Goal: Communication & Community: Answer question/provide support

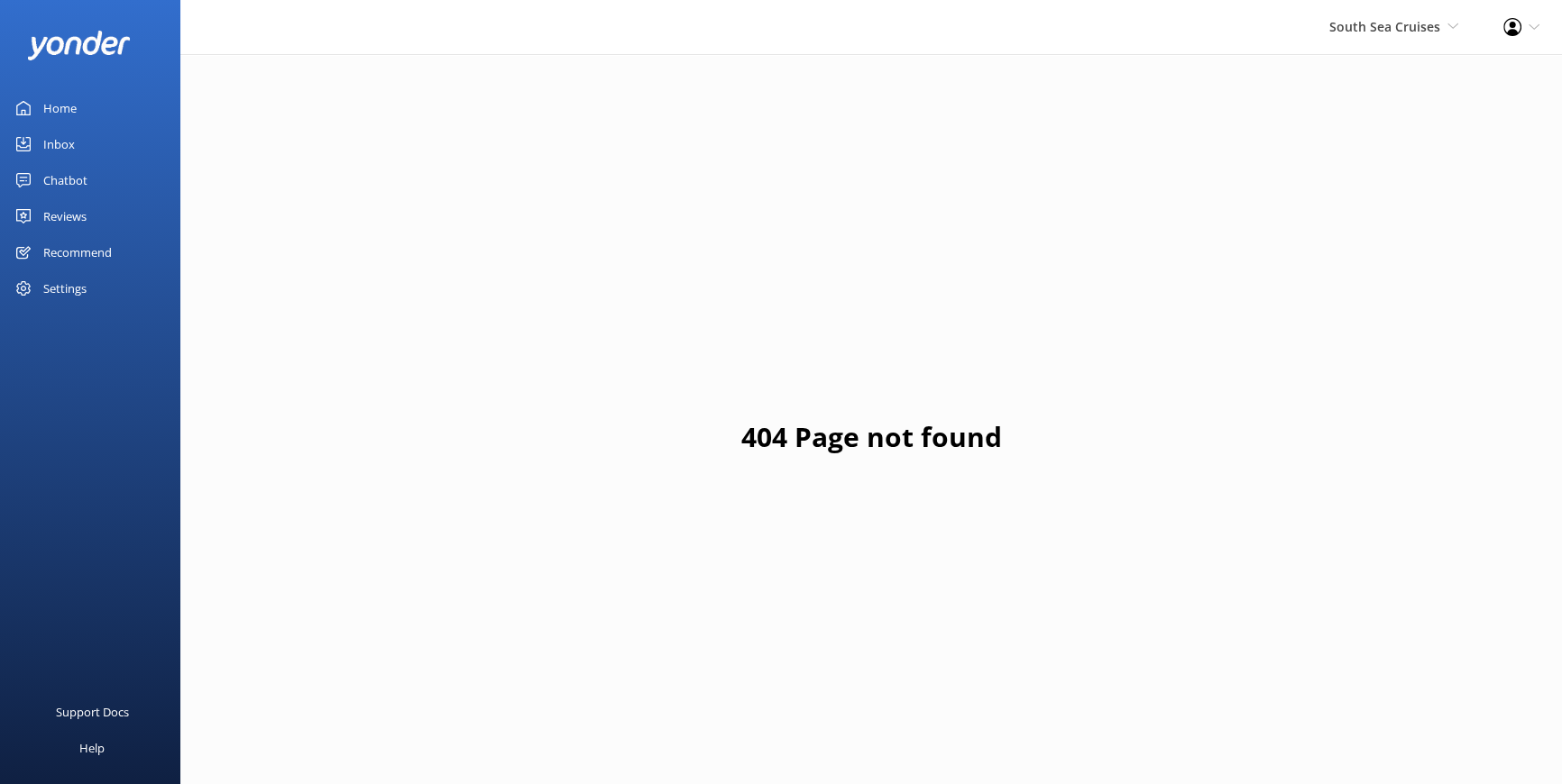
click at [77, 204] on div "Reviews" at bounding box center [66, 216] width 44 height 36
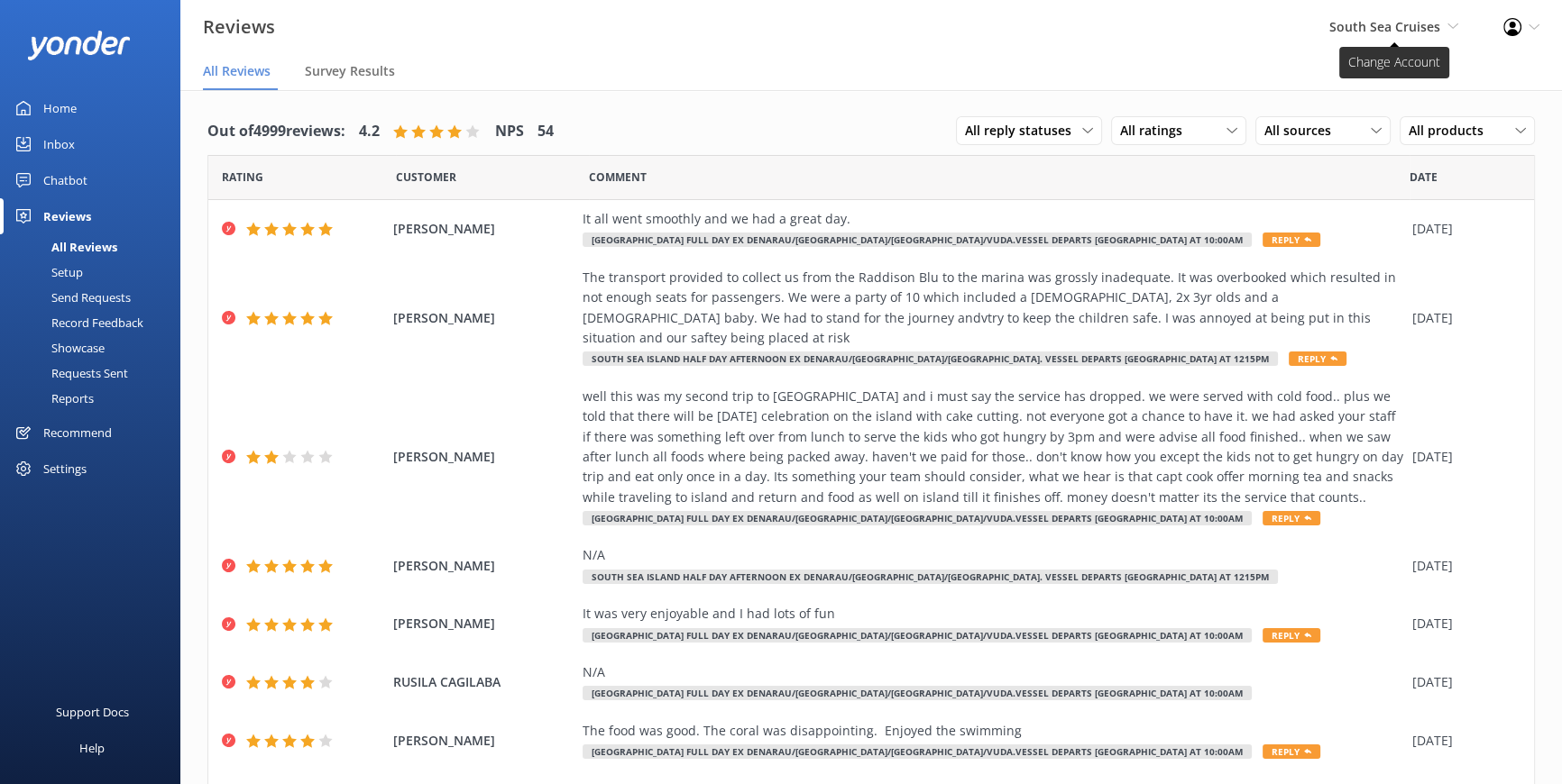
click at [1441, 24] on span "South Sea Cruises South Sea Cruises Pte Ltd South Sea Cruises South Sea Sailing…" at bounding box center [1394, 27] width 129 height 20
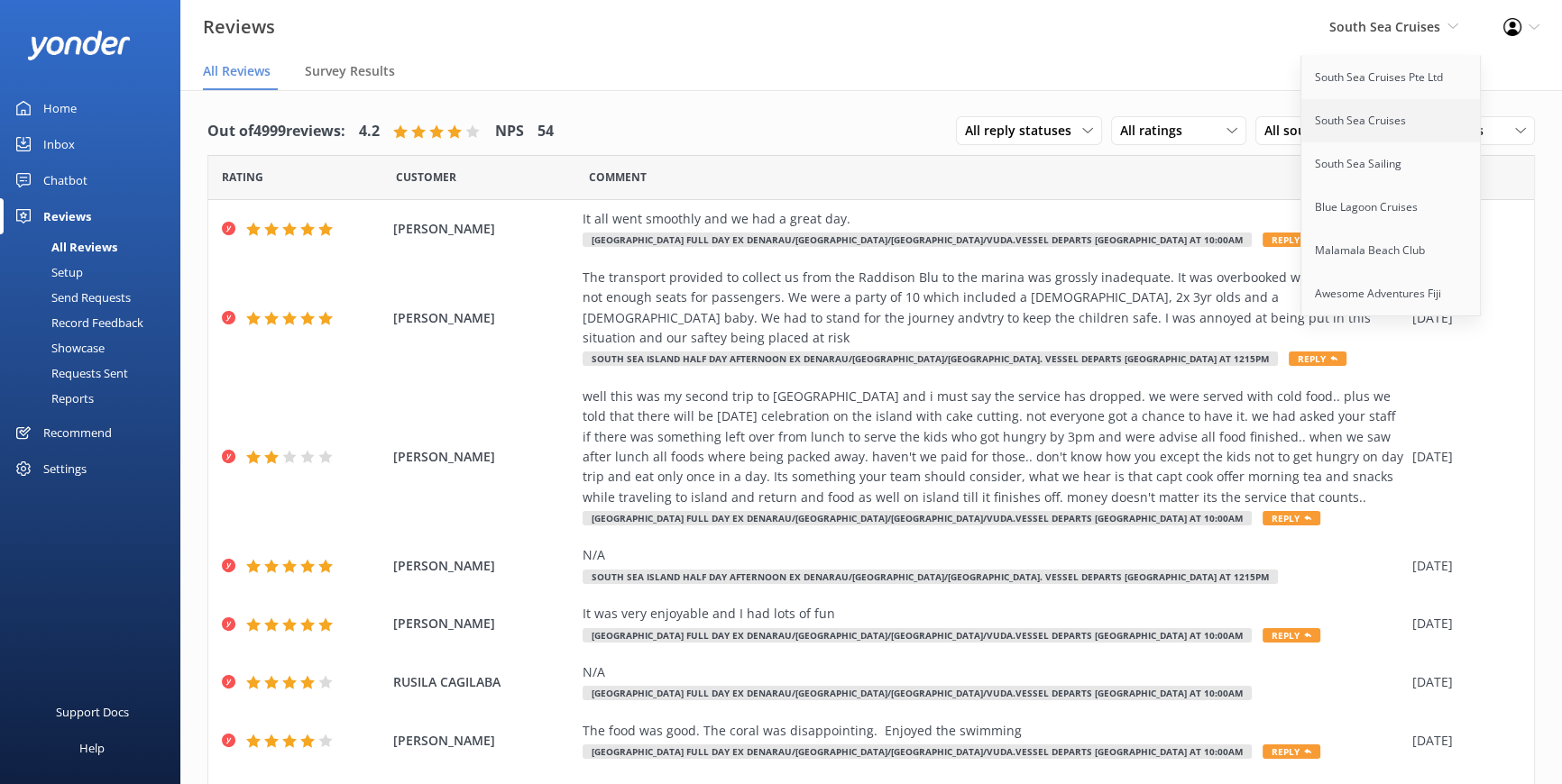
click at [1347, 113] on link "South Sea Cruises" at bounding box center [1391, 121] width 180 height 44
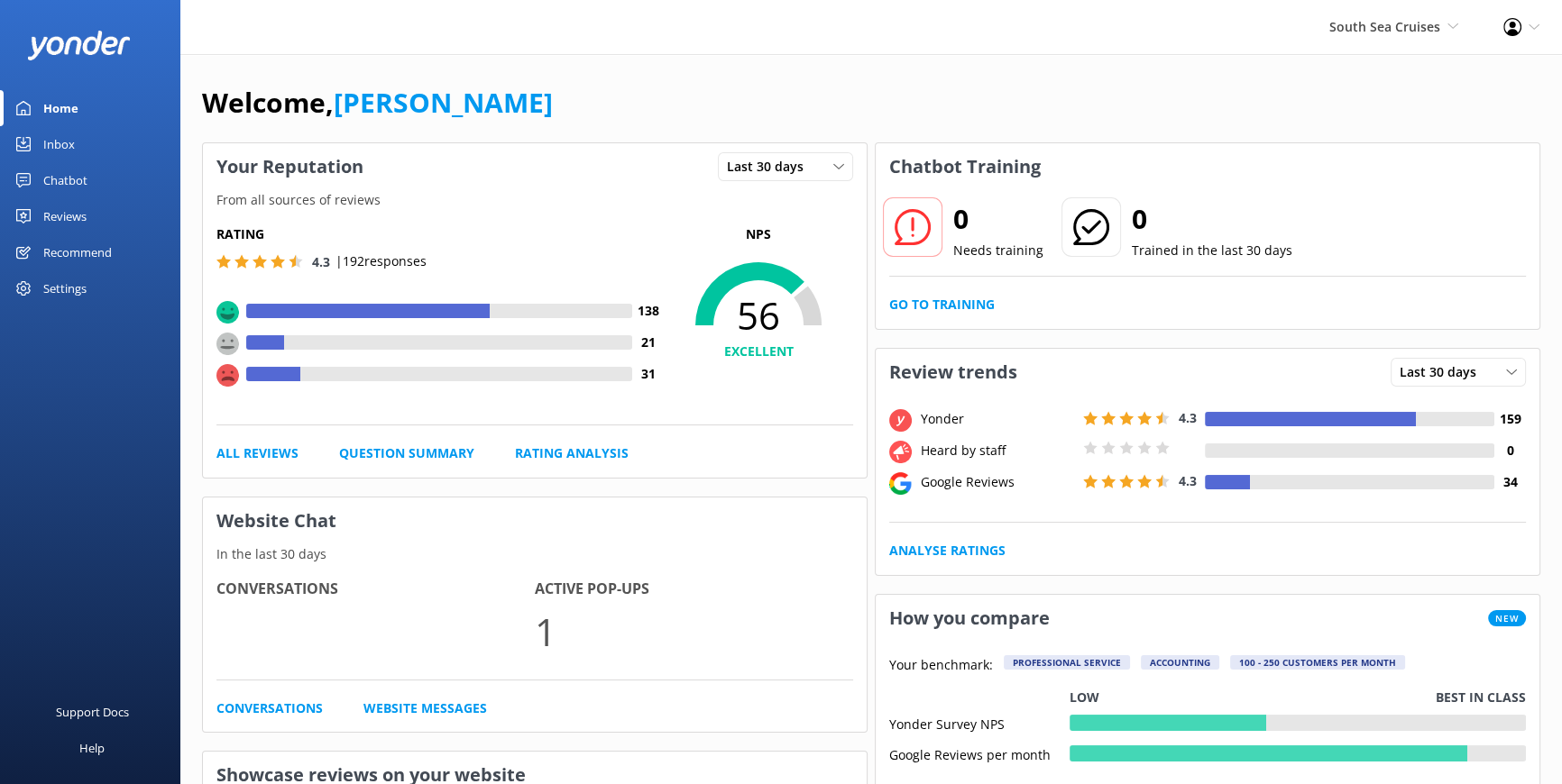
click at [72, 210] on div "Reviews" at bounding box center [66, 216] width 44 height 36
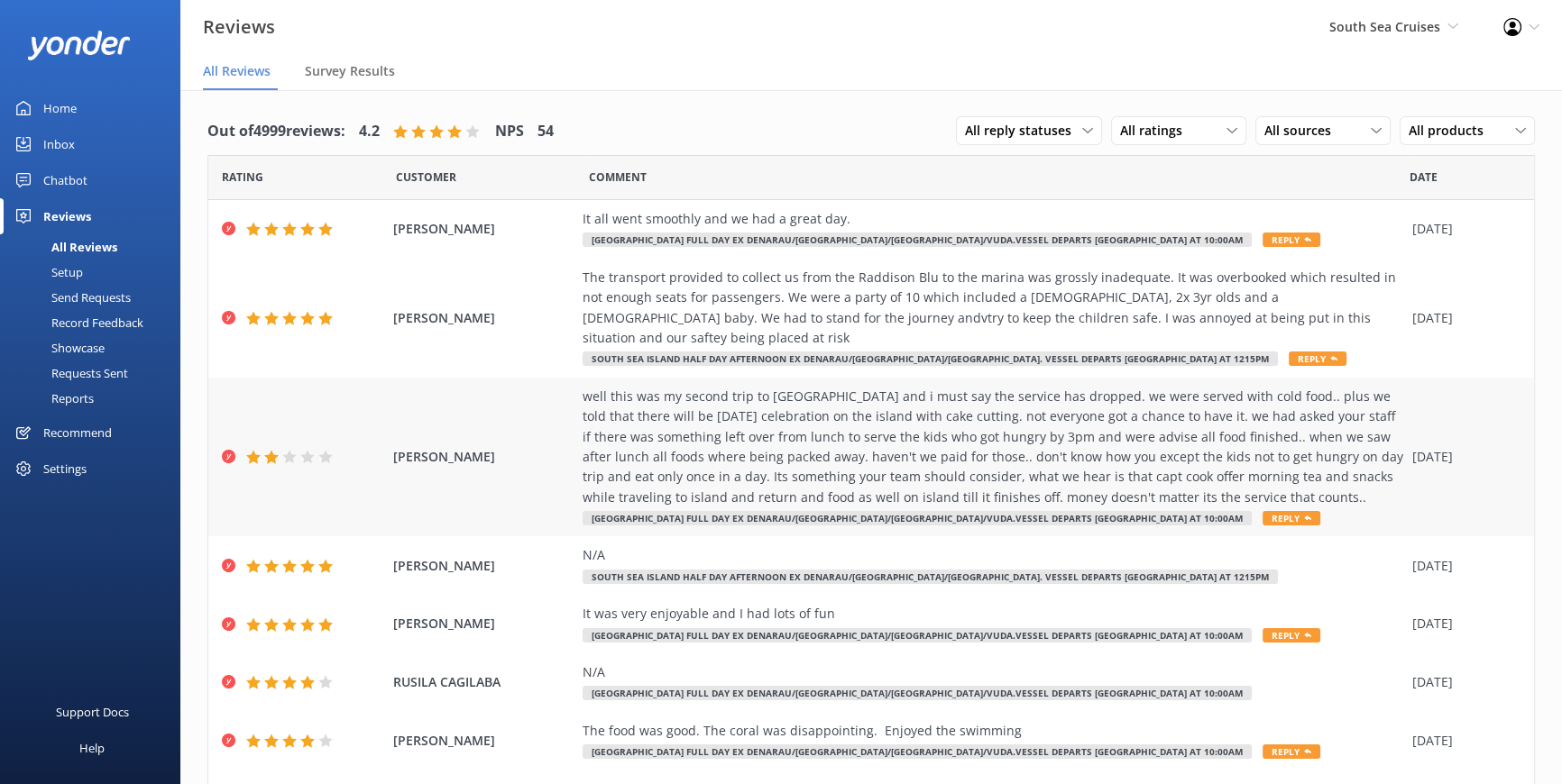
click at [783, 442] on div "well this was my second trip to [GEOGRAPHIC_DATA] and i must say the service ha…" at bounding box center [993, 447] width 821 height 121
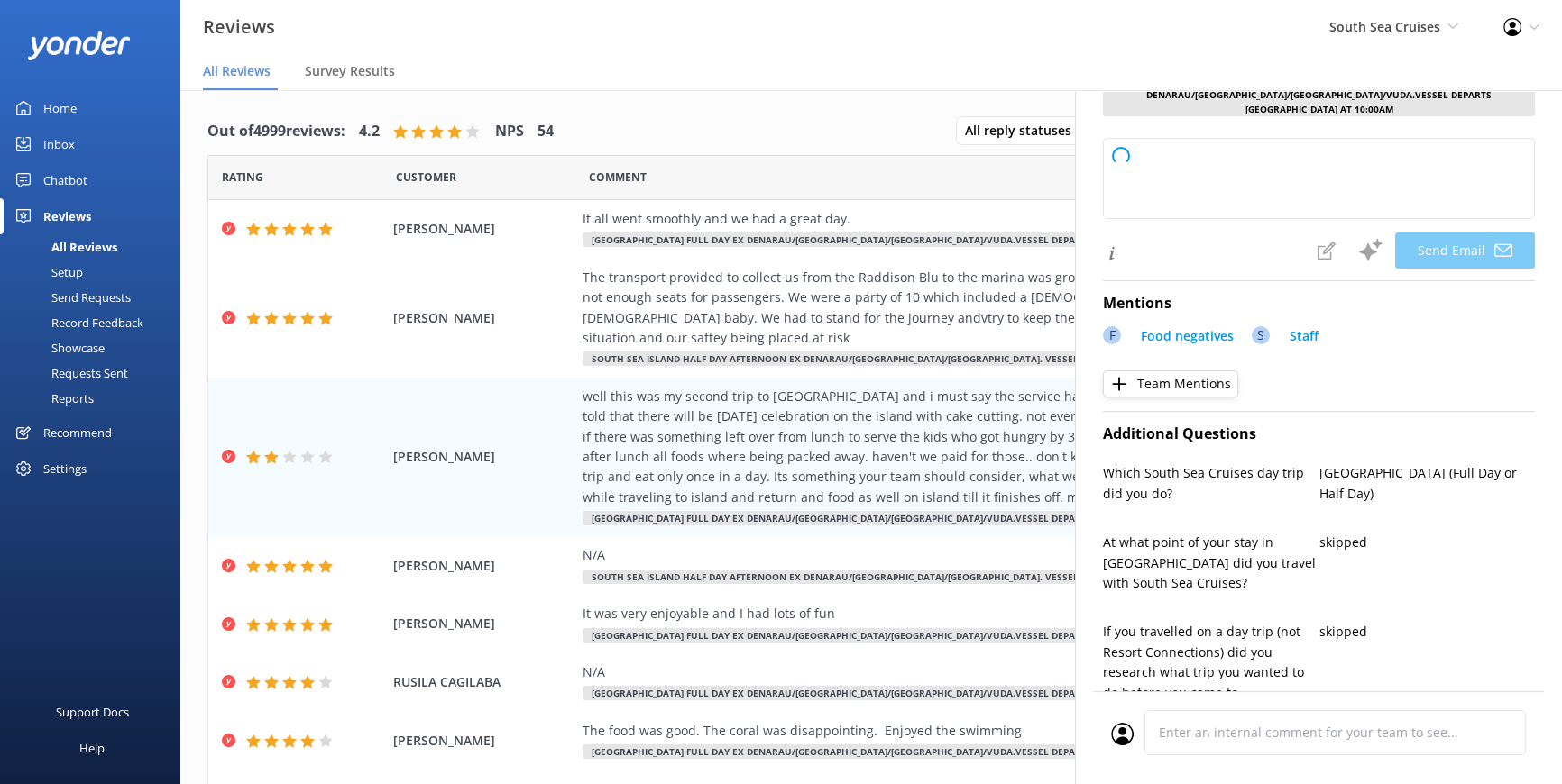
scroll to position [573, 0]
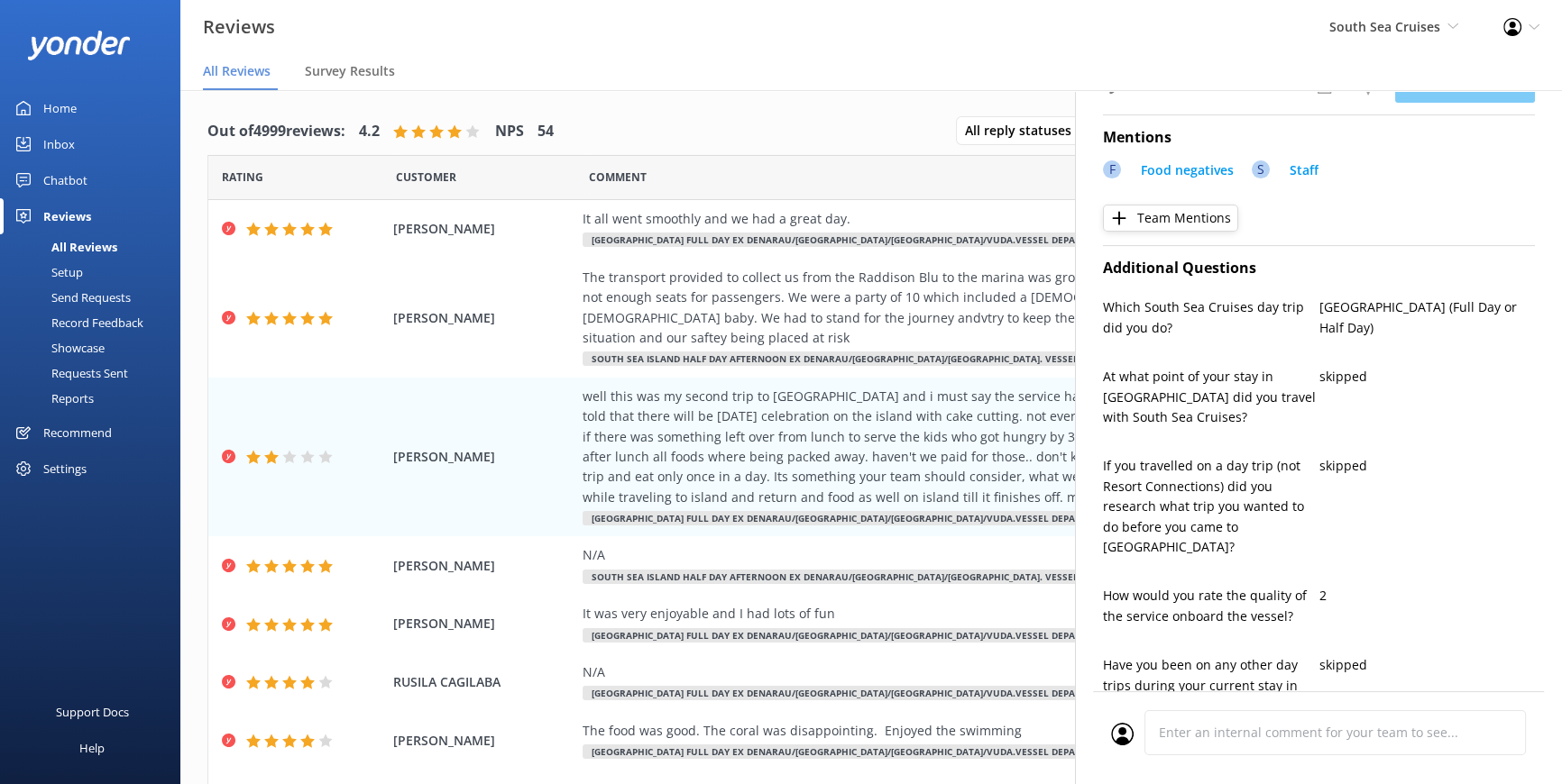
type textarea "Dear [PERSON_NAME], Thank you for sharing your feedback and for returning to [G…"
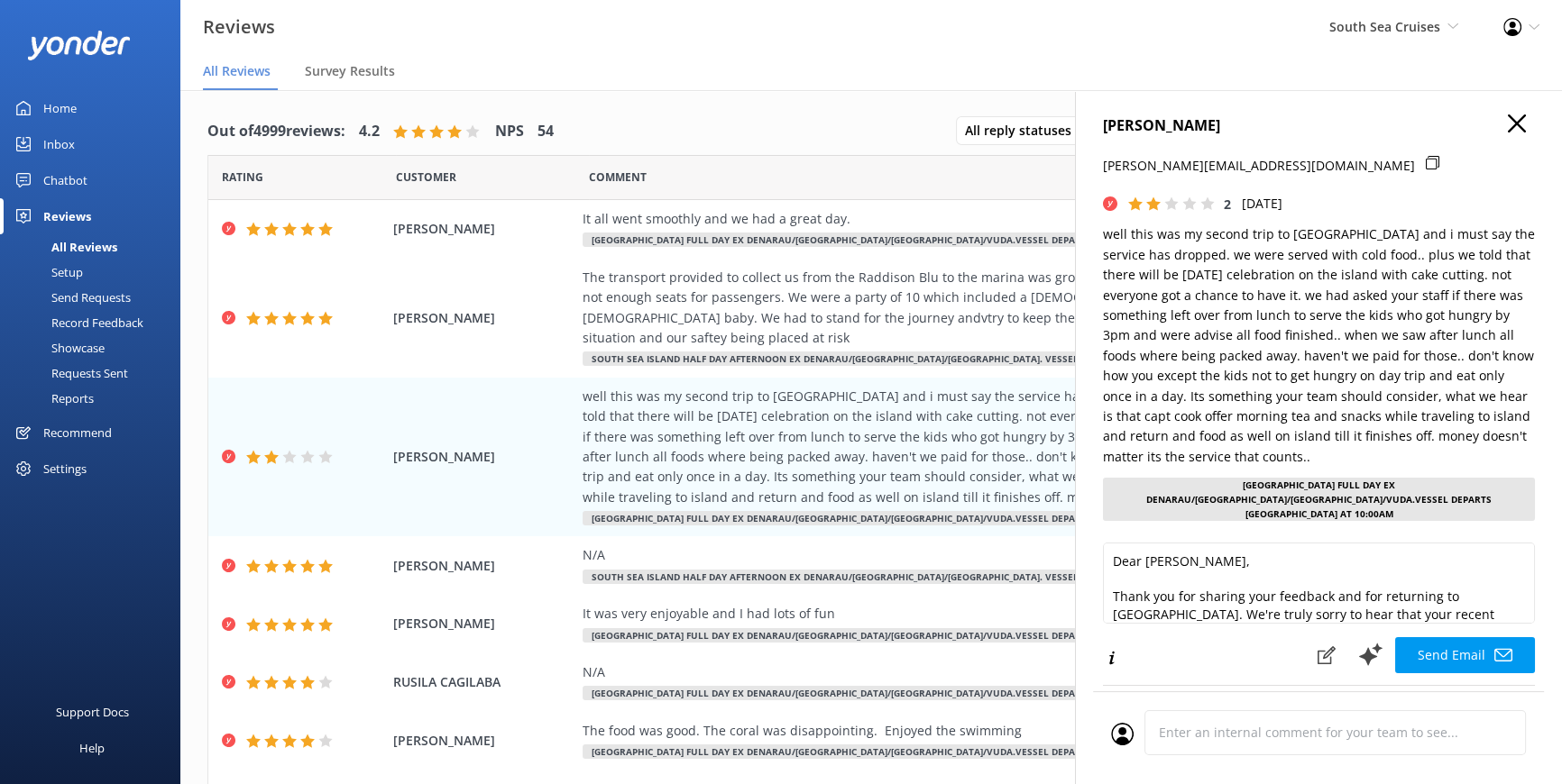
scroll to position [1, 0]
click at [1509, 120] on icon "button" at bounding box center [1517, 126] width 18 height 18
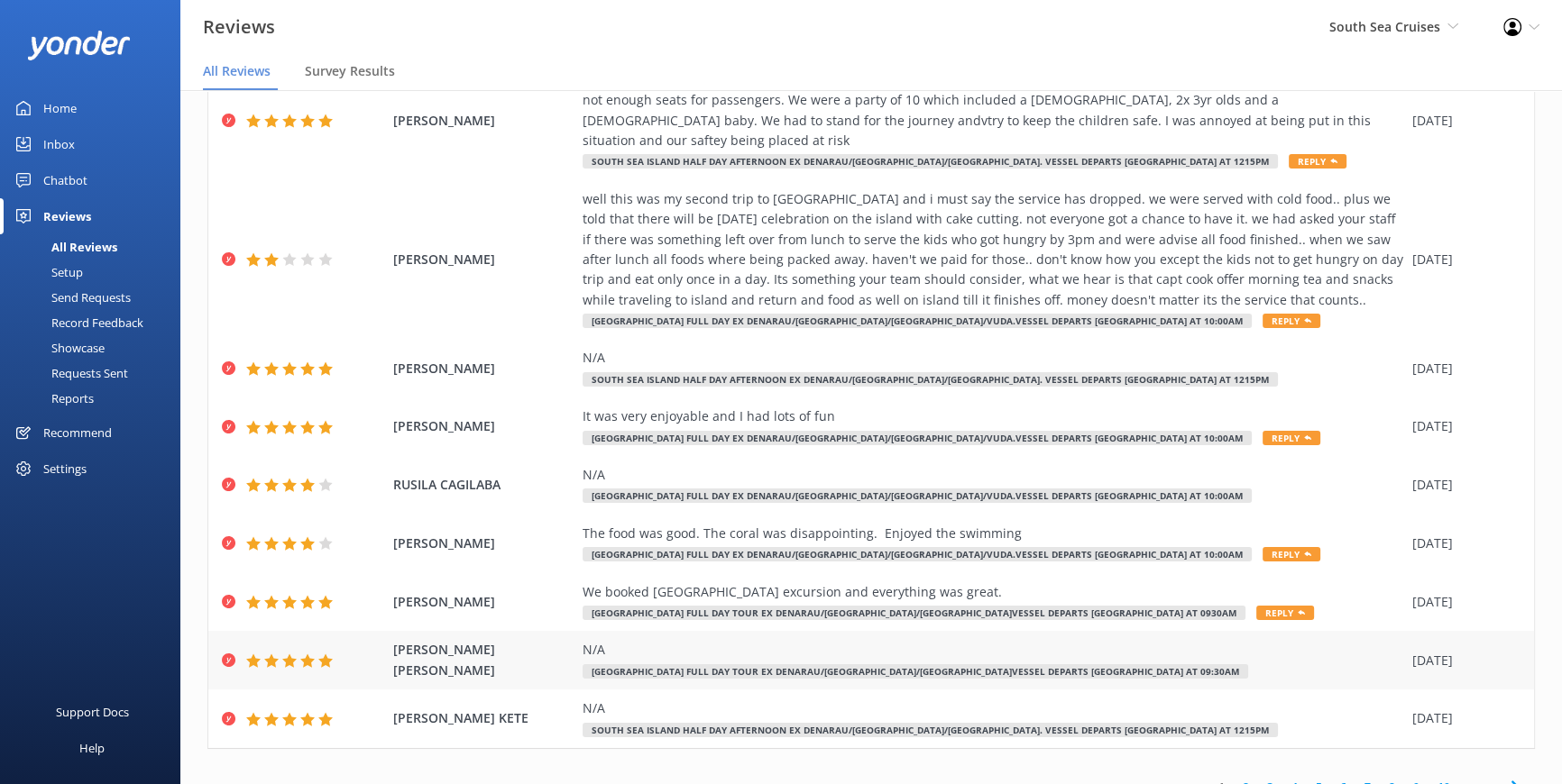
scroll to position [200, 0]
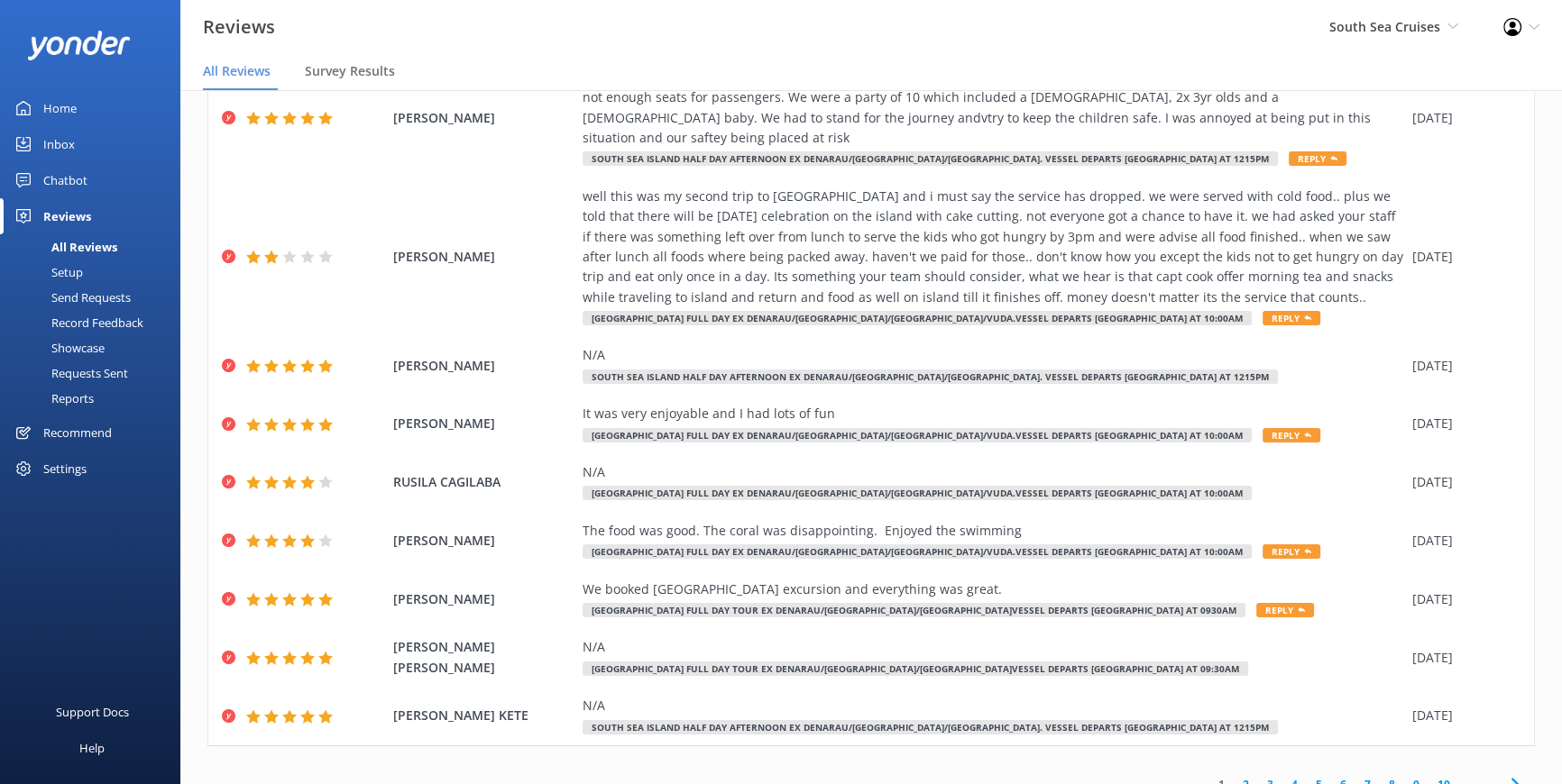
click at [1234, 776] on link "2" at bounding box center [1245, 784] width 25 height 17
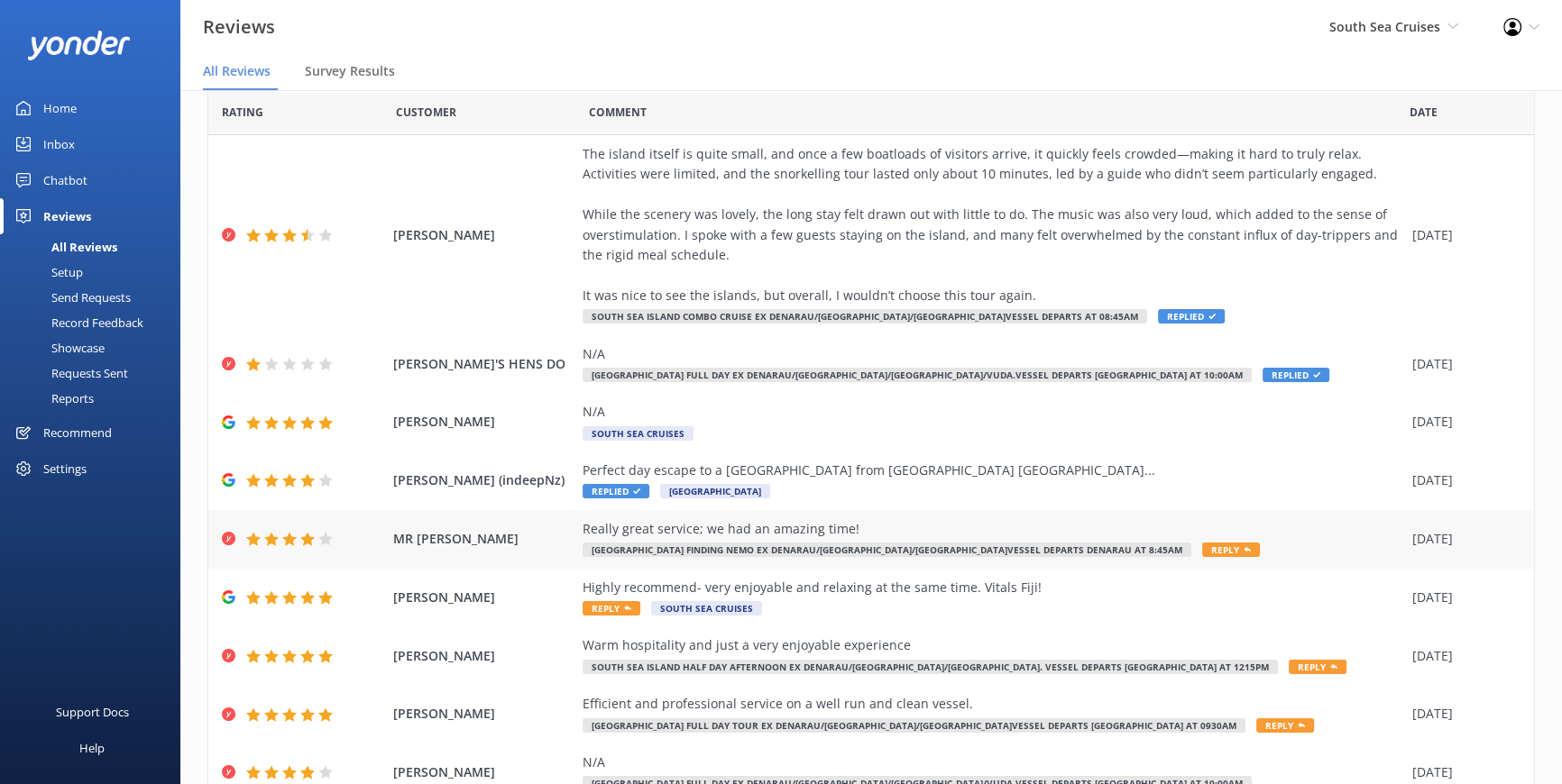
scroll to position [200, 0]
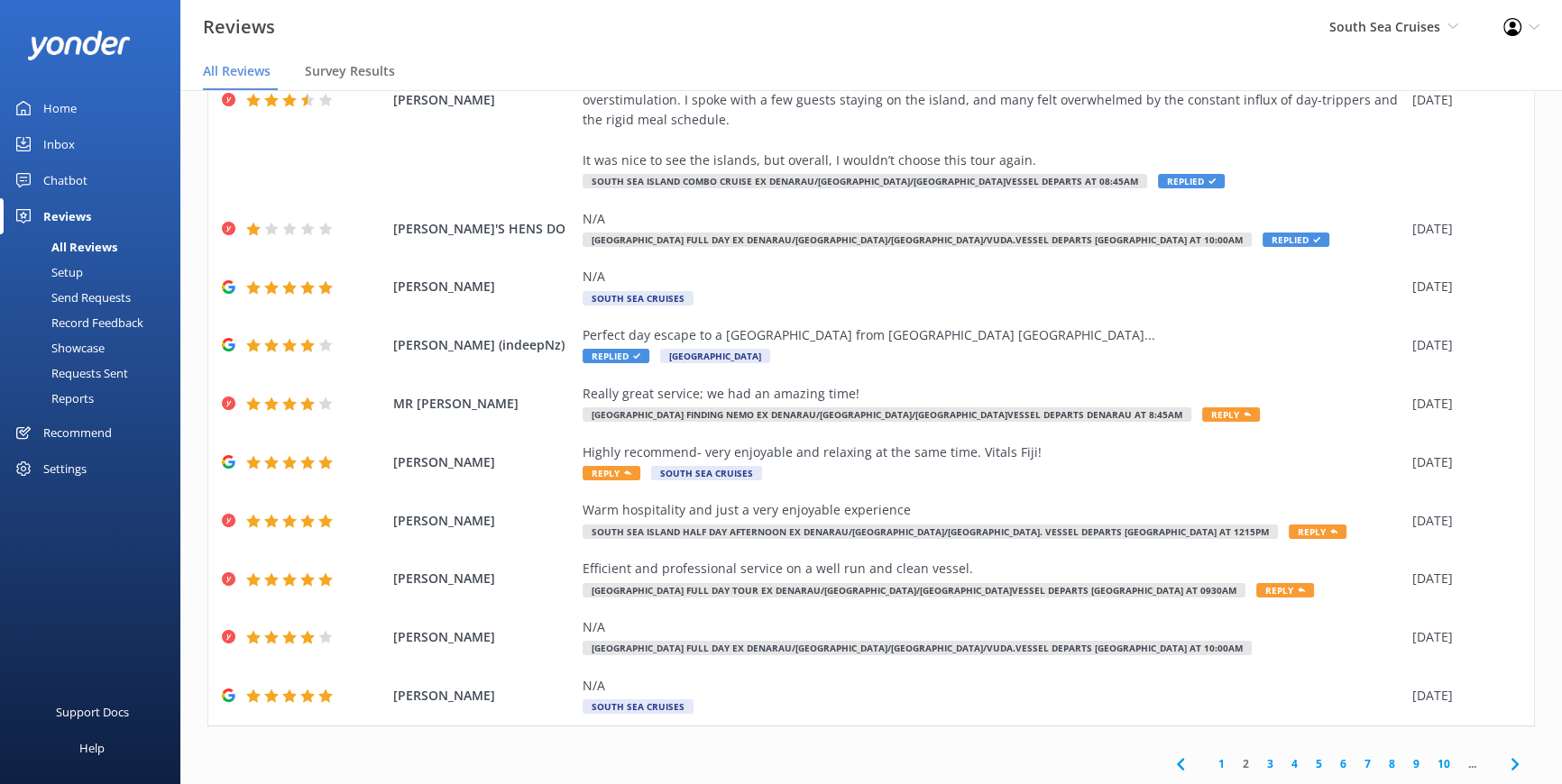
click at [1258, 762] on link "3" at bounding box center [1270, 764] width 25 height 17
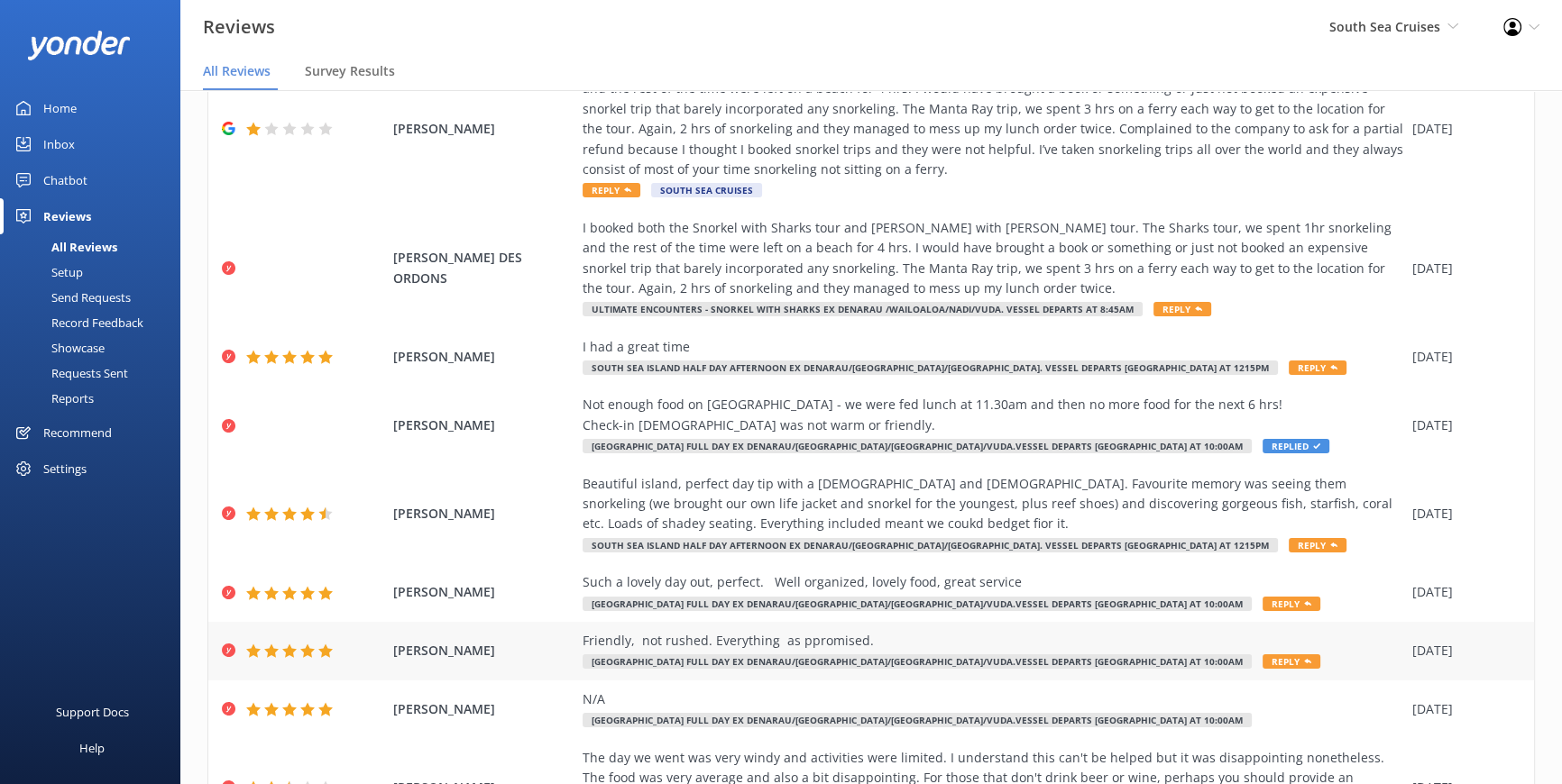
scroll to position [163, 0]
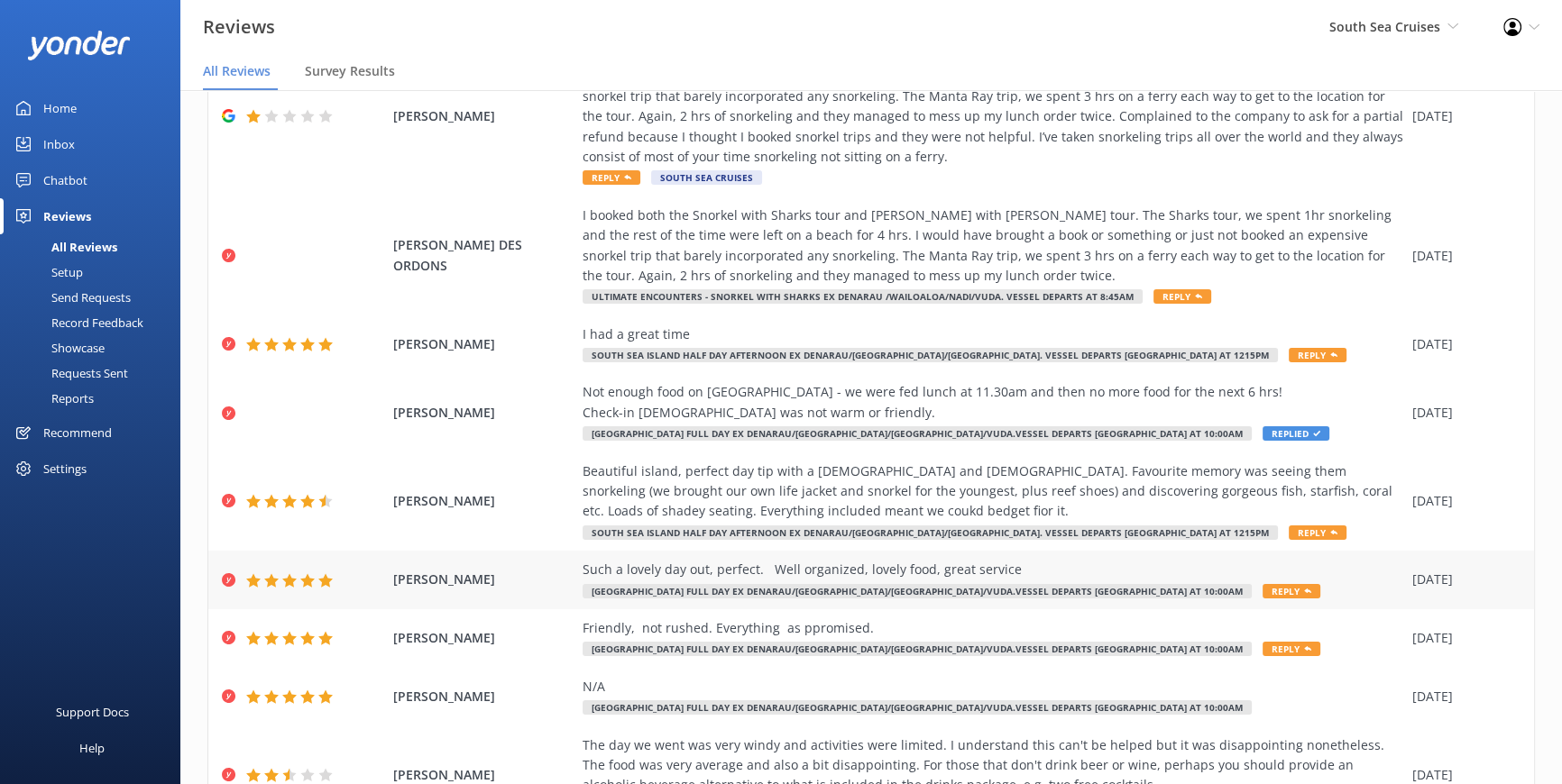
click at [833, 577] on div "Such a lovely day out, perfect. Well organized, lovely food, great service" at bounding box center [993, 570] width 821 height 20
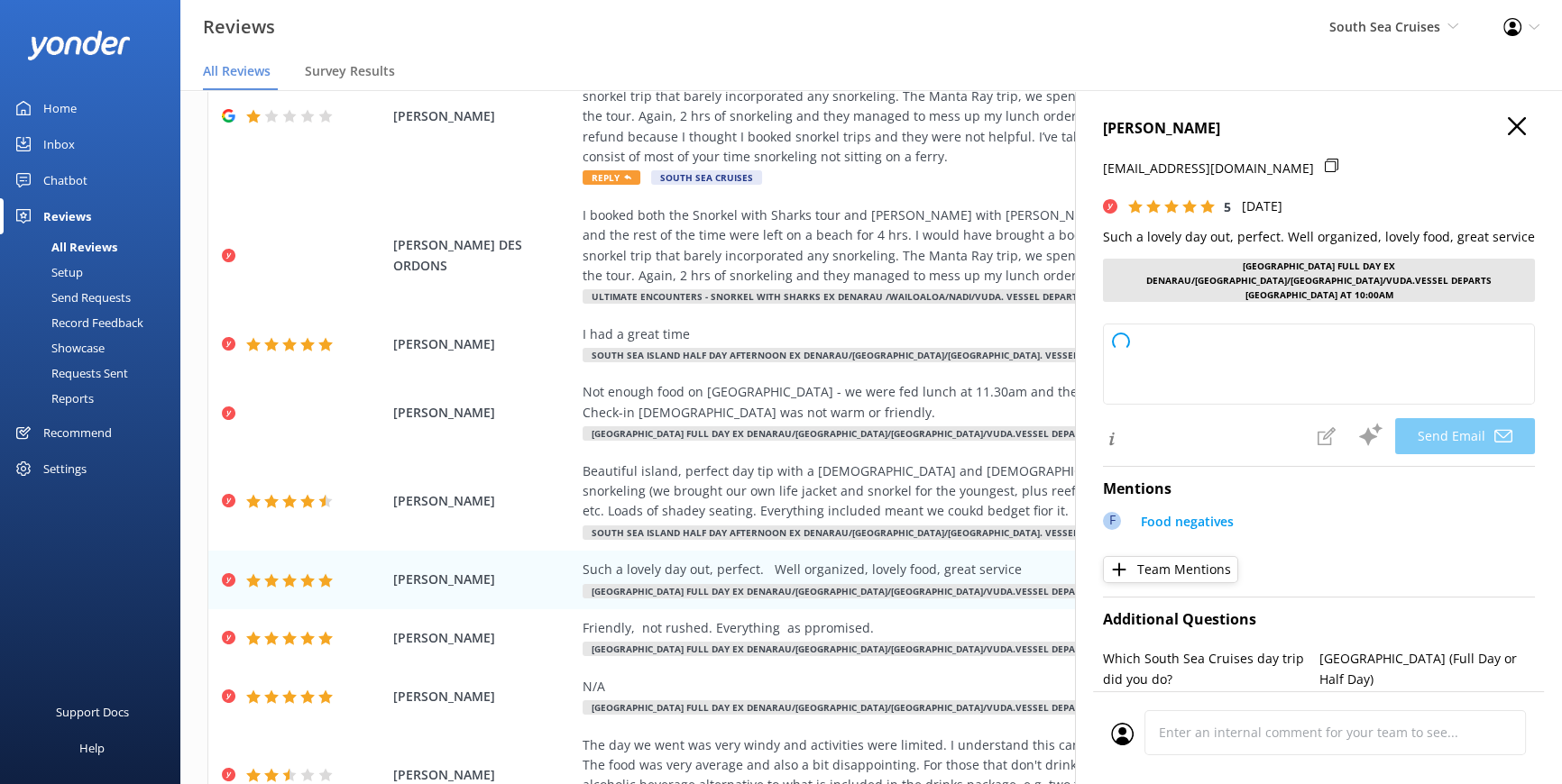
type textarea "Thank you so much, [PERSON_NAME]! We're delighted to hear you had a perfect day…"
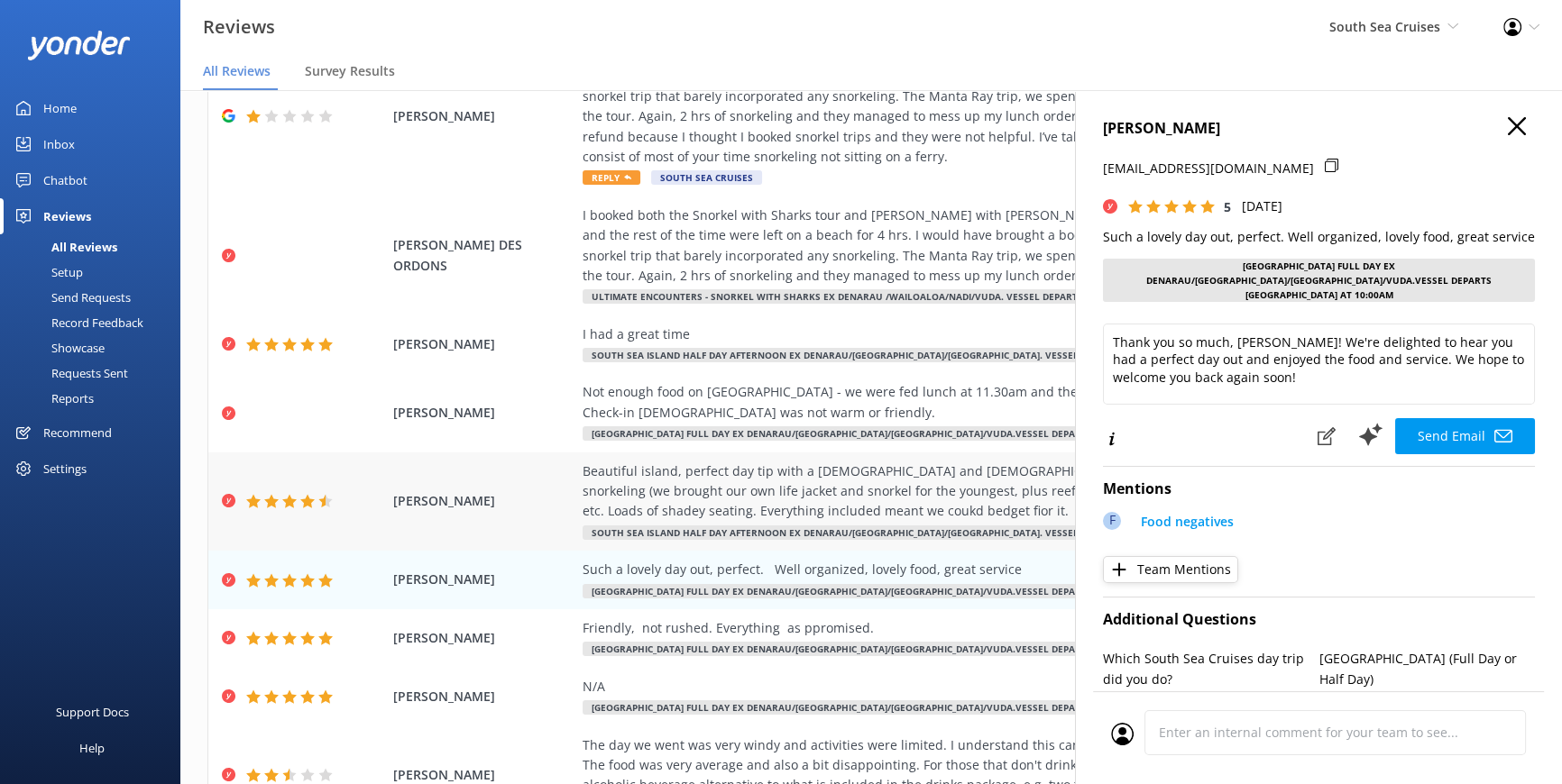
click at [770, 500] on div "Beautiful island, perfect day tip with a [DEMOGRAPHIC_DATA] and [DEMOGRAPHIC_DA…" at bounding box center [993, 491] width 821 height 60
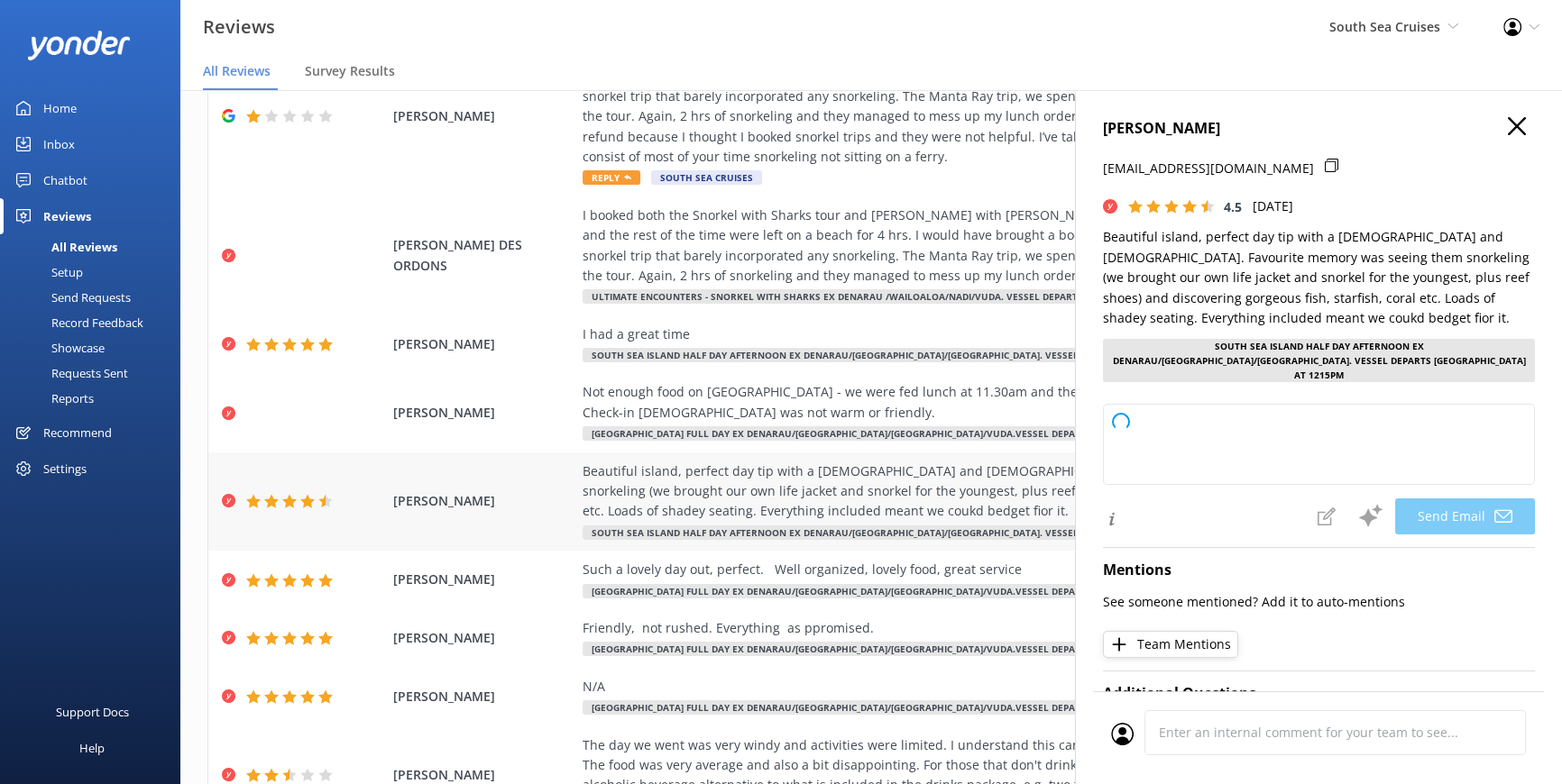
type textarea "Thank you so much for your wonderful review, [PERSON_NAME]! We're delighted to …"
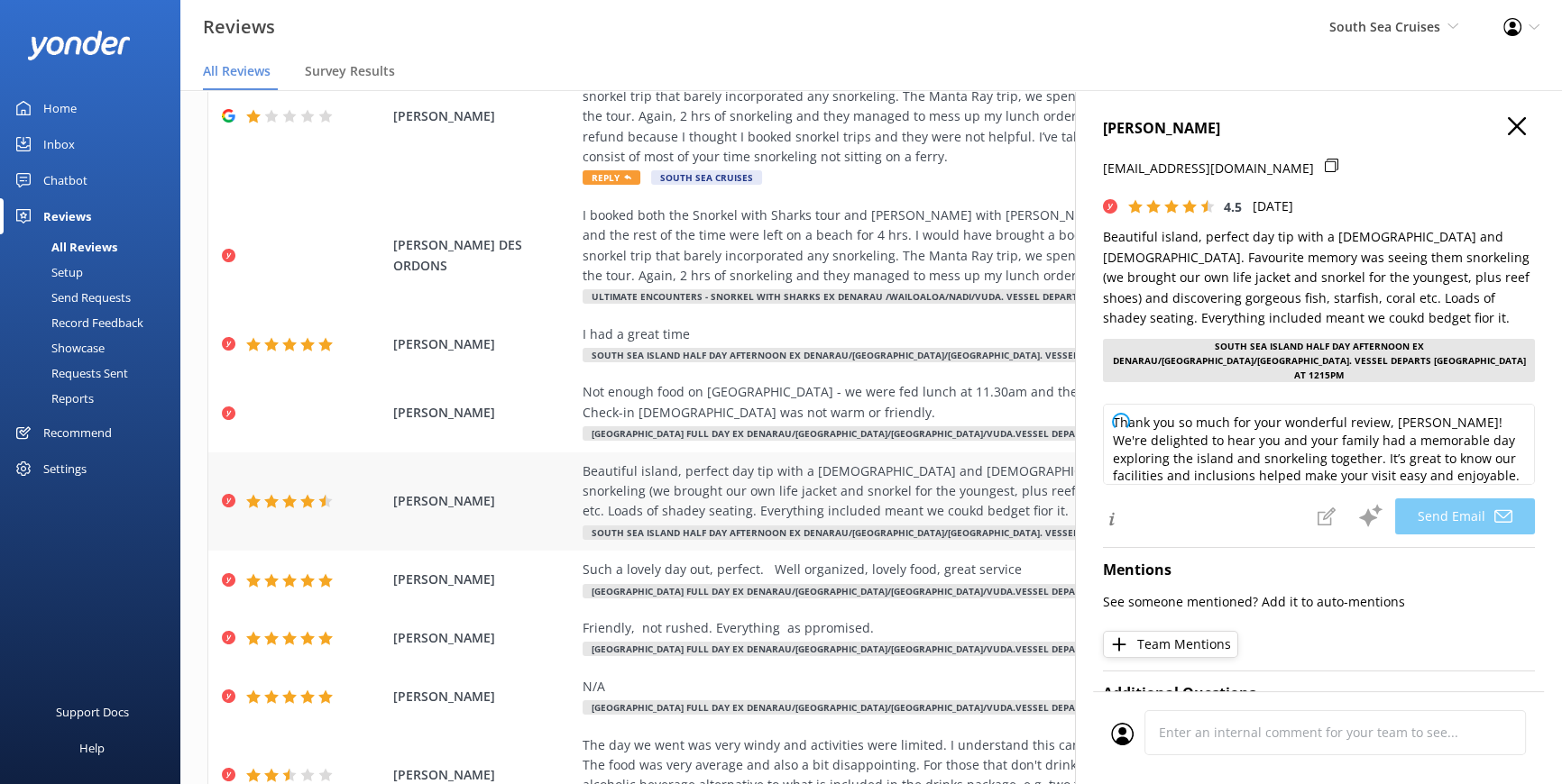
scroll to position [0, 0]
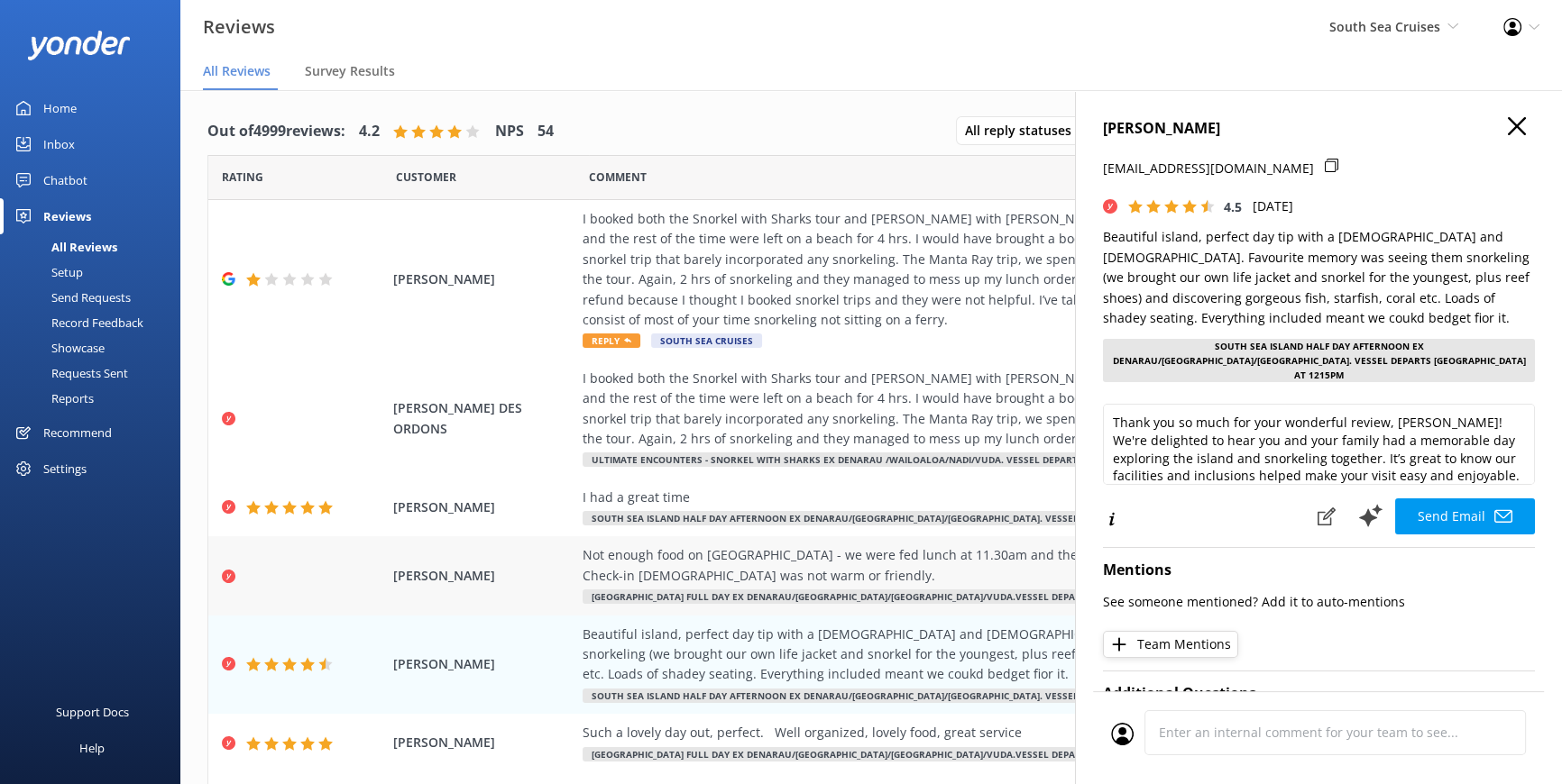
click at [808, 558] on div "Not enough food on [GEOGRAPHIC_DATA] - we were fed lunch at 11.30am and then no…" at bounding box center [993, 566] width 821 height 41
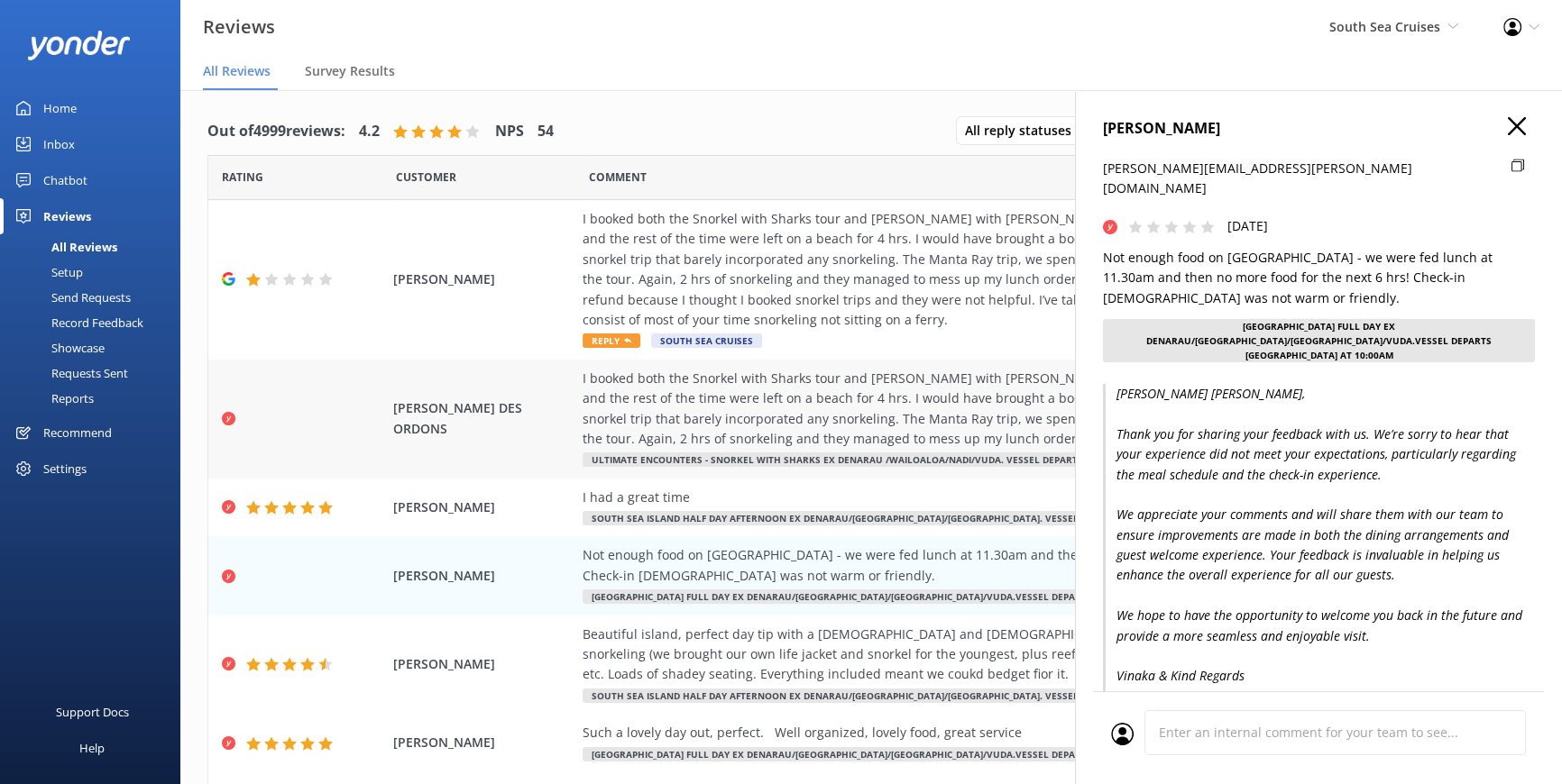
click at [793, 407] on div "I booked both the Snorkel with Sharks tour and [PERSON_NAME] with [PERSON_NAME]…" at bounding box center [993, 408] width 821 height 81
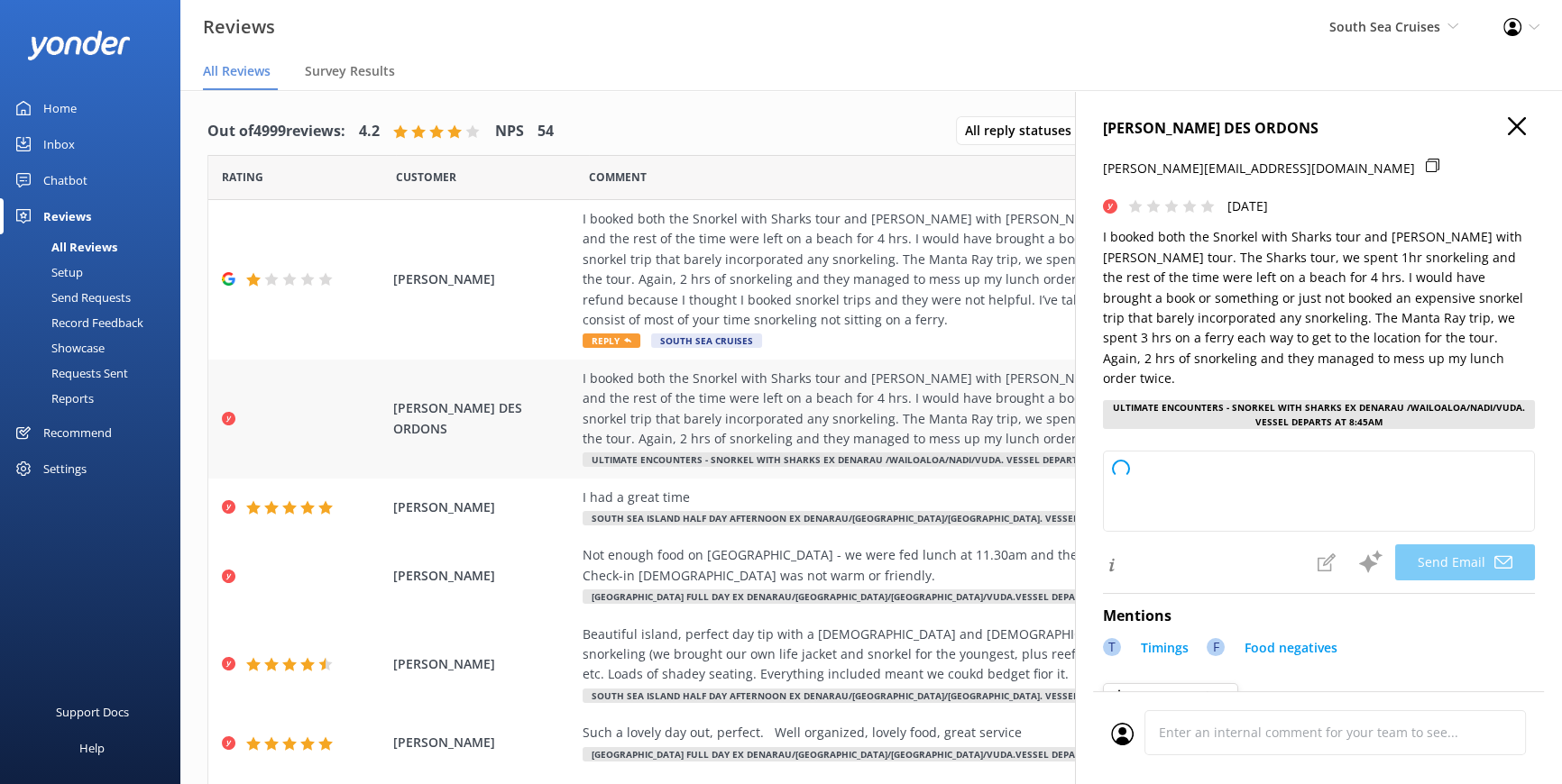
type textarea "Hi [PERSON_NAME], Thank you for sharing your feedback. We're very sorry to hear…"
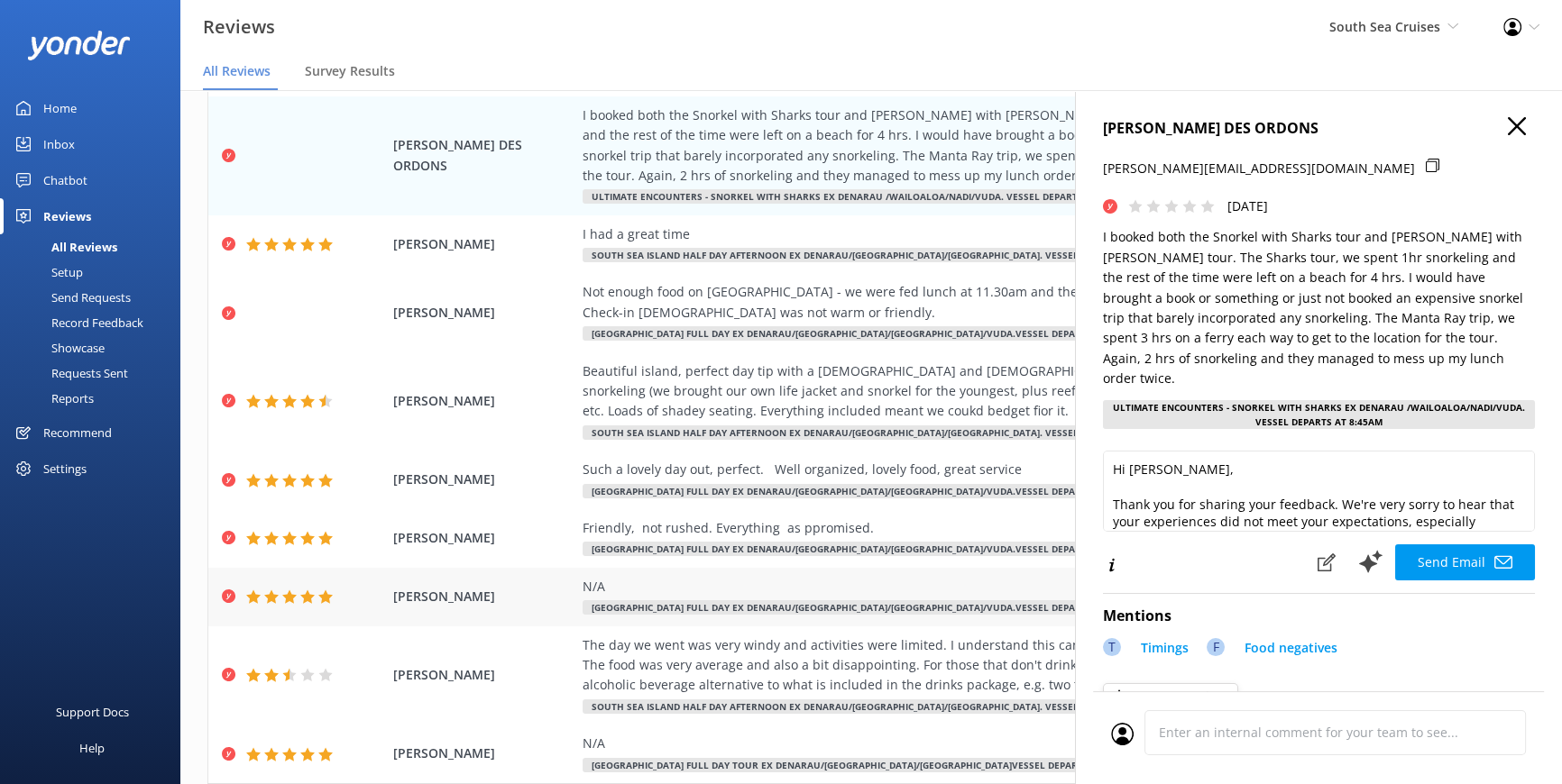
scroll to position [322, 0]
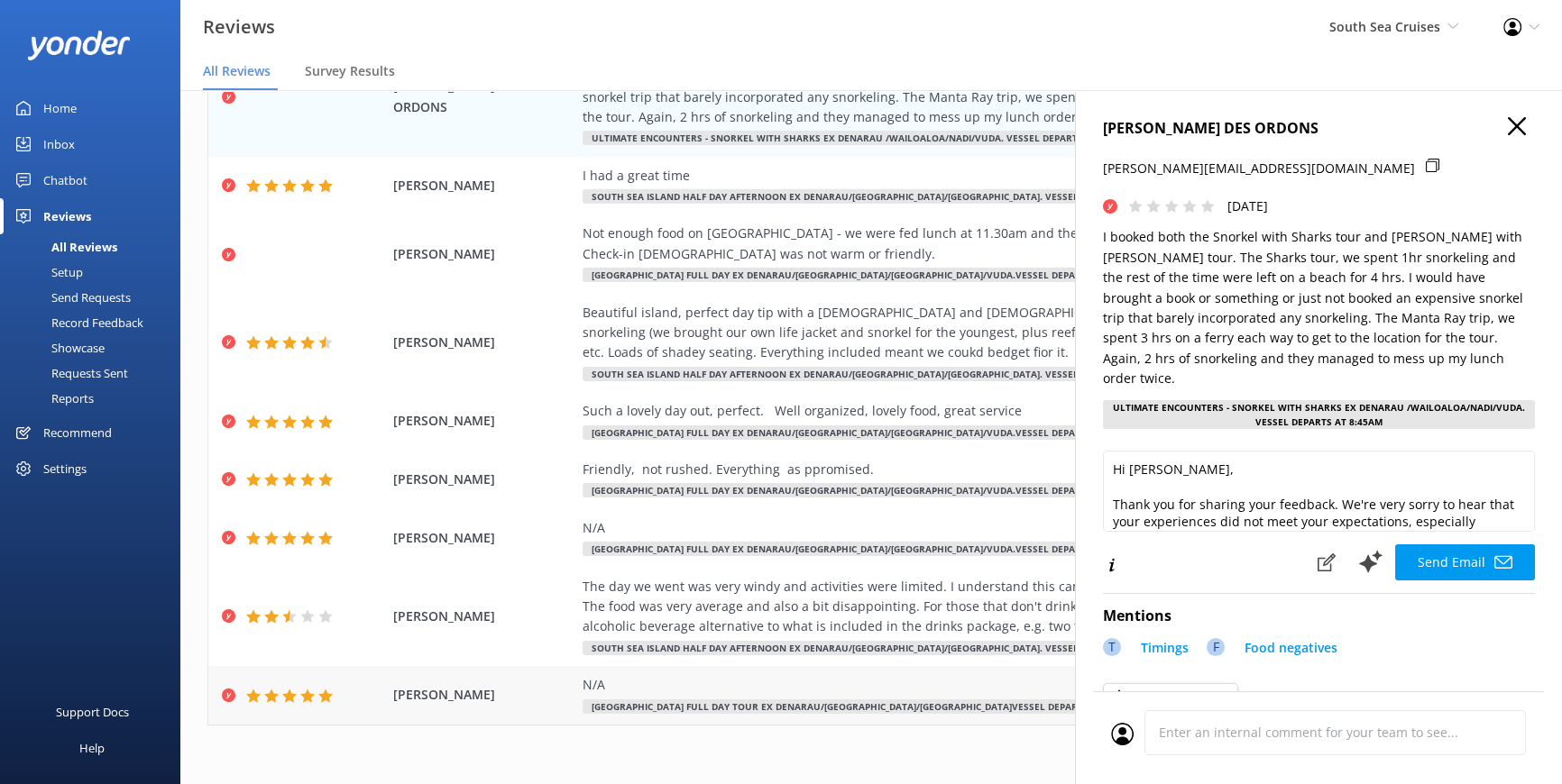
click at [794, 682] on div "N/A" at bounding box center [993, 685] width 821 height 20
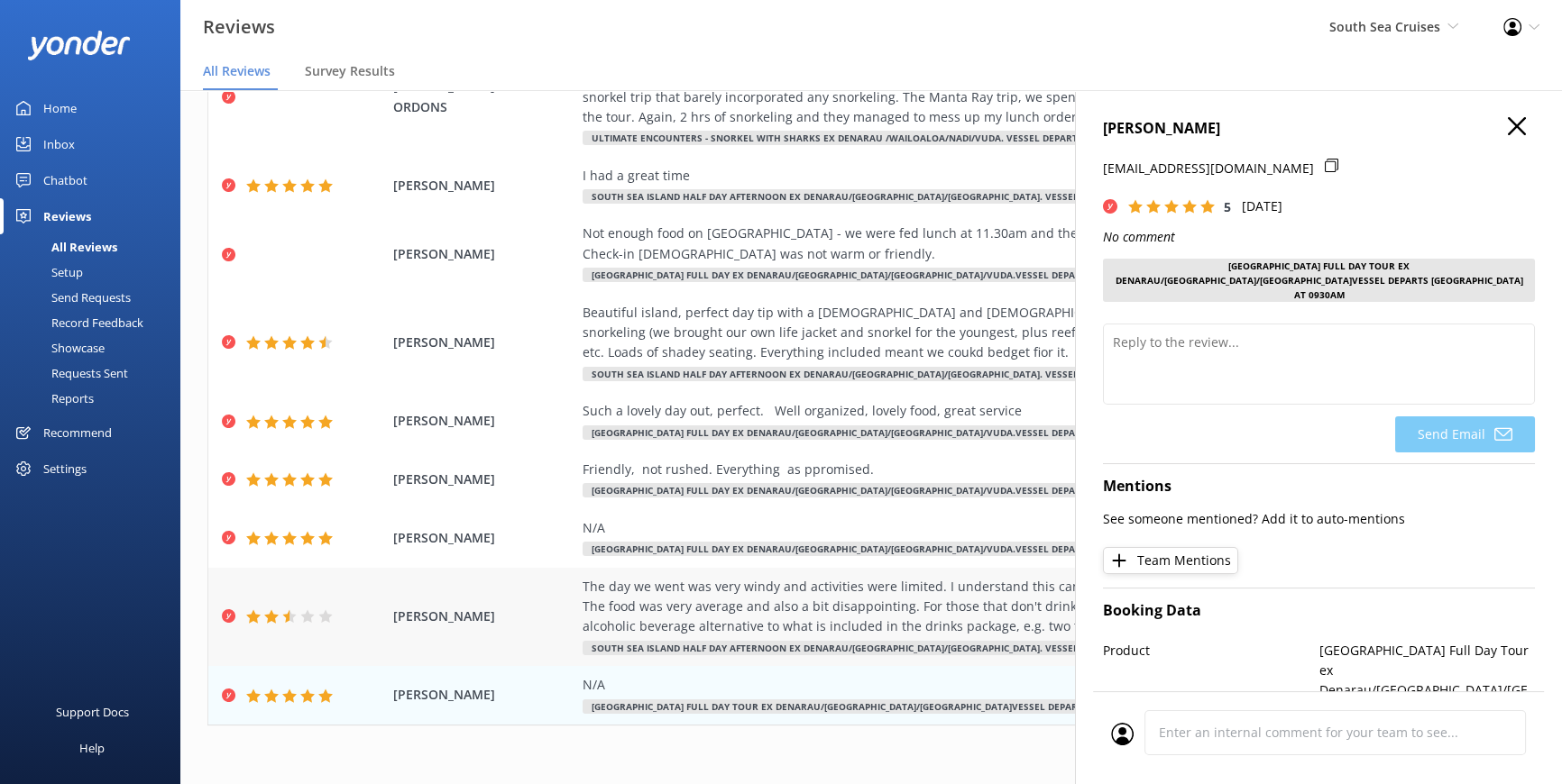
click at [747, 630] on div "The day we went was very windy and activities were limited. I understand this c…" at bounding box center [993, 607] width 821 height 60
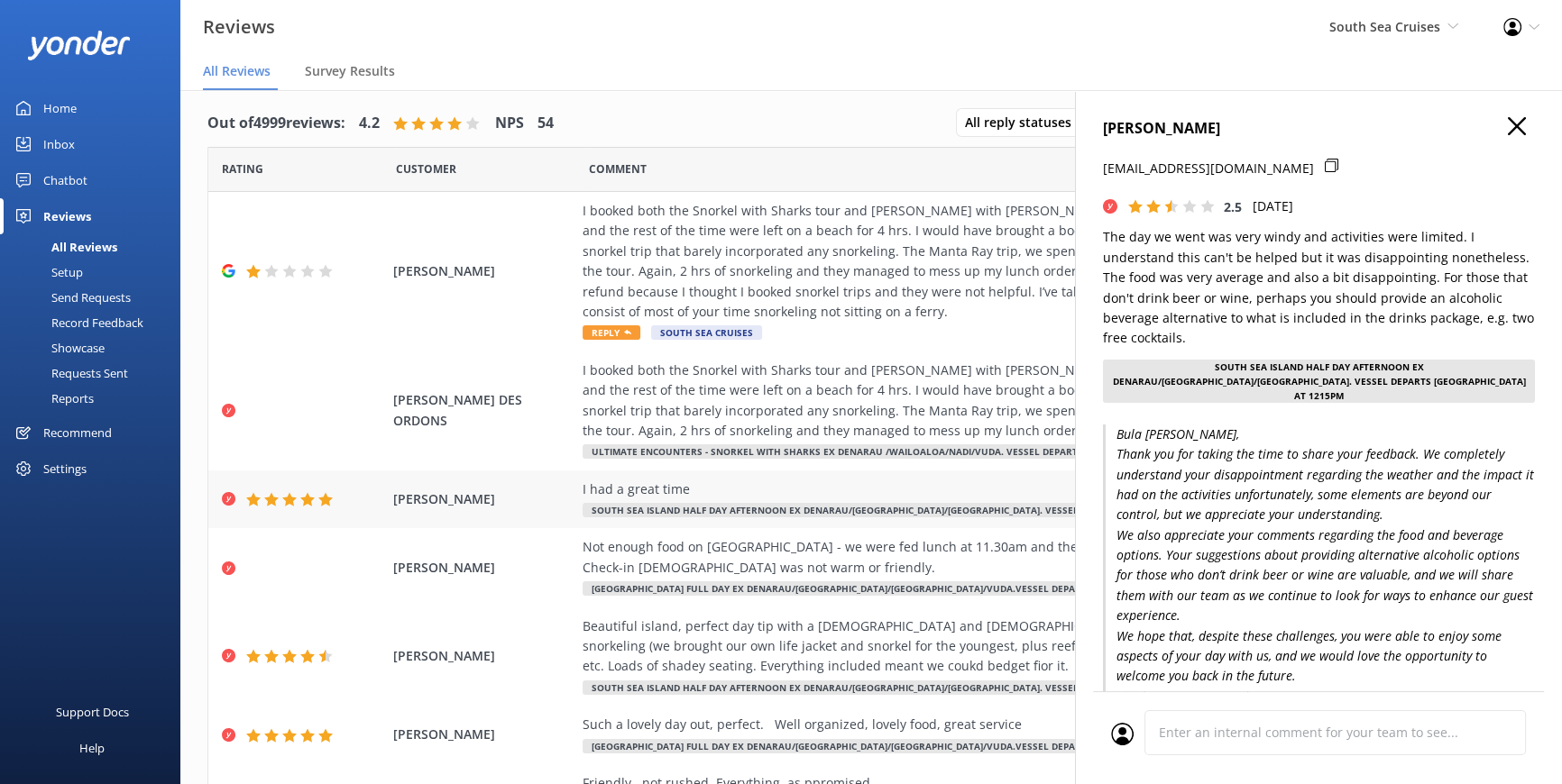
scroll to position [0, 0]
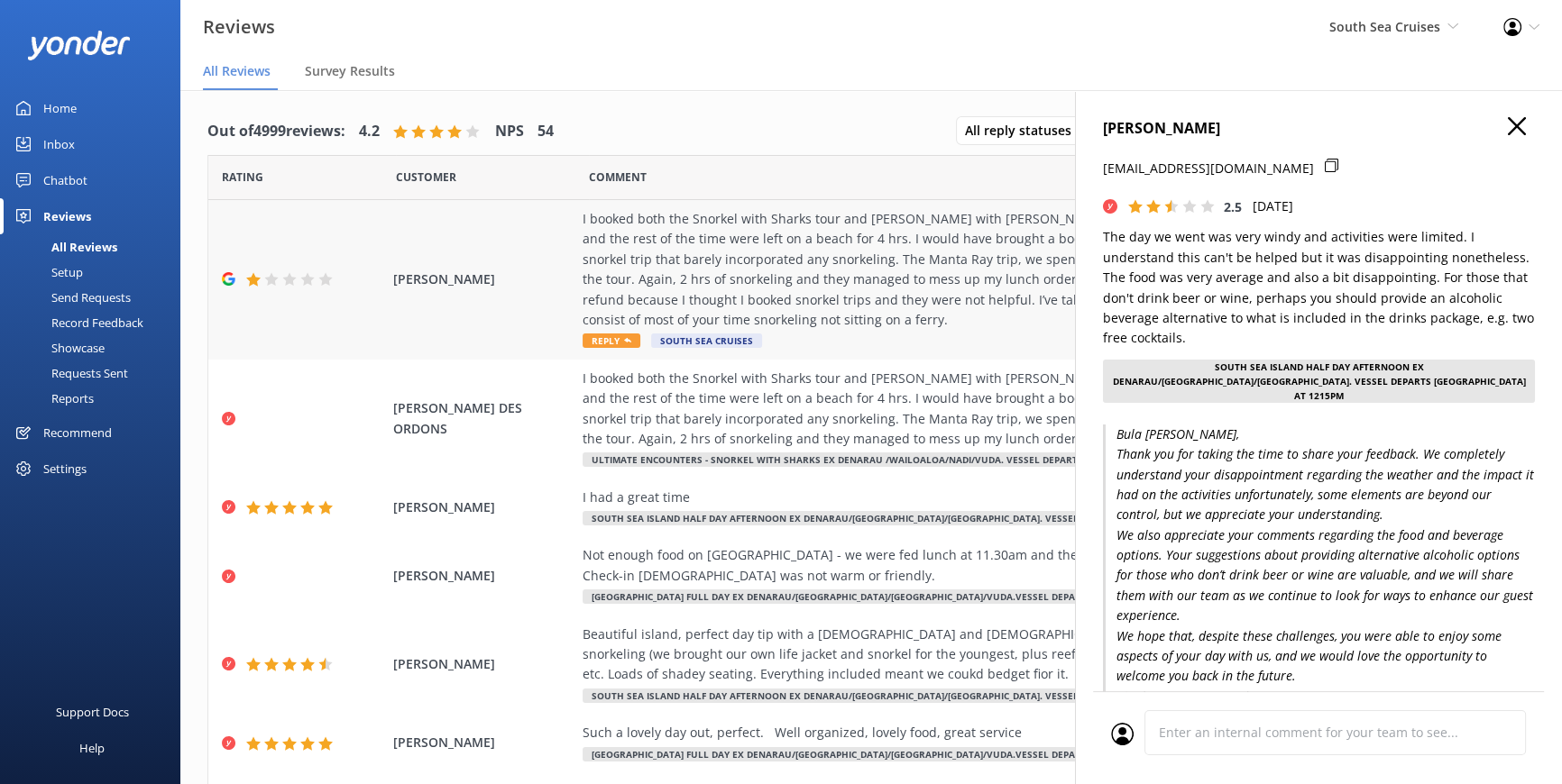
click at [686, 278] on div "I booked both the Snorkel with Sharks tour and [PERSON_NAME] with [PERSON_NAME]…" at bounding box center [993, 269] width 821 height 121
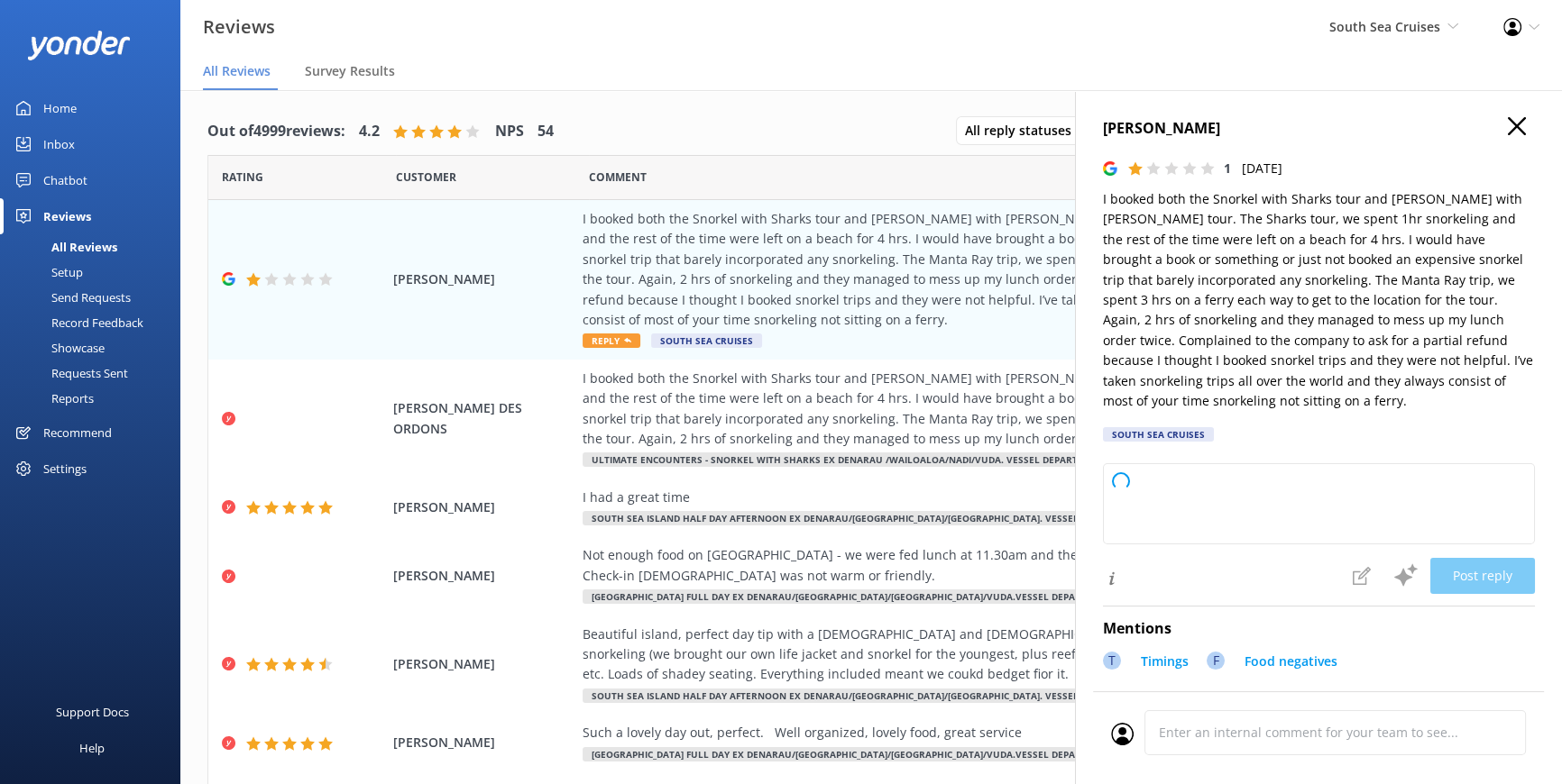
type textarea "Thank you for sharing your feedback. We’re sorry to hear that your experience d…"
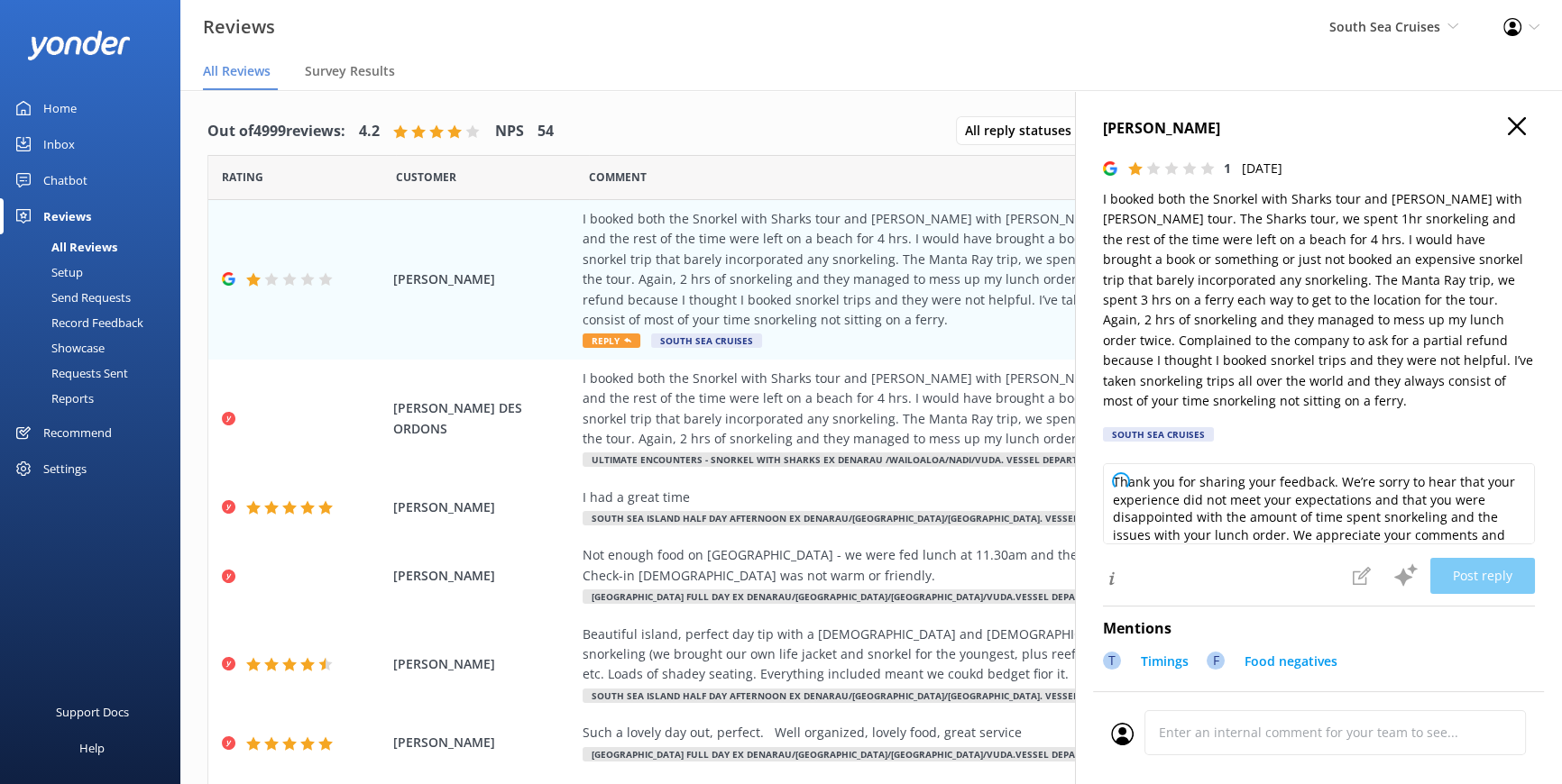
click at [1503, 114] on div "[PERSON_NAME] 1 [DATE] I booked both the Snorkel with Sharks tour and [PERSON_N…" at bounding box center [1318, 482] width 487 height 784
click at [1512, 136] on button "button" at bounding box center [1517, 127] width 18 height 20
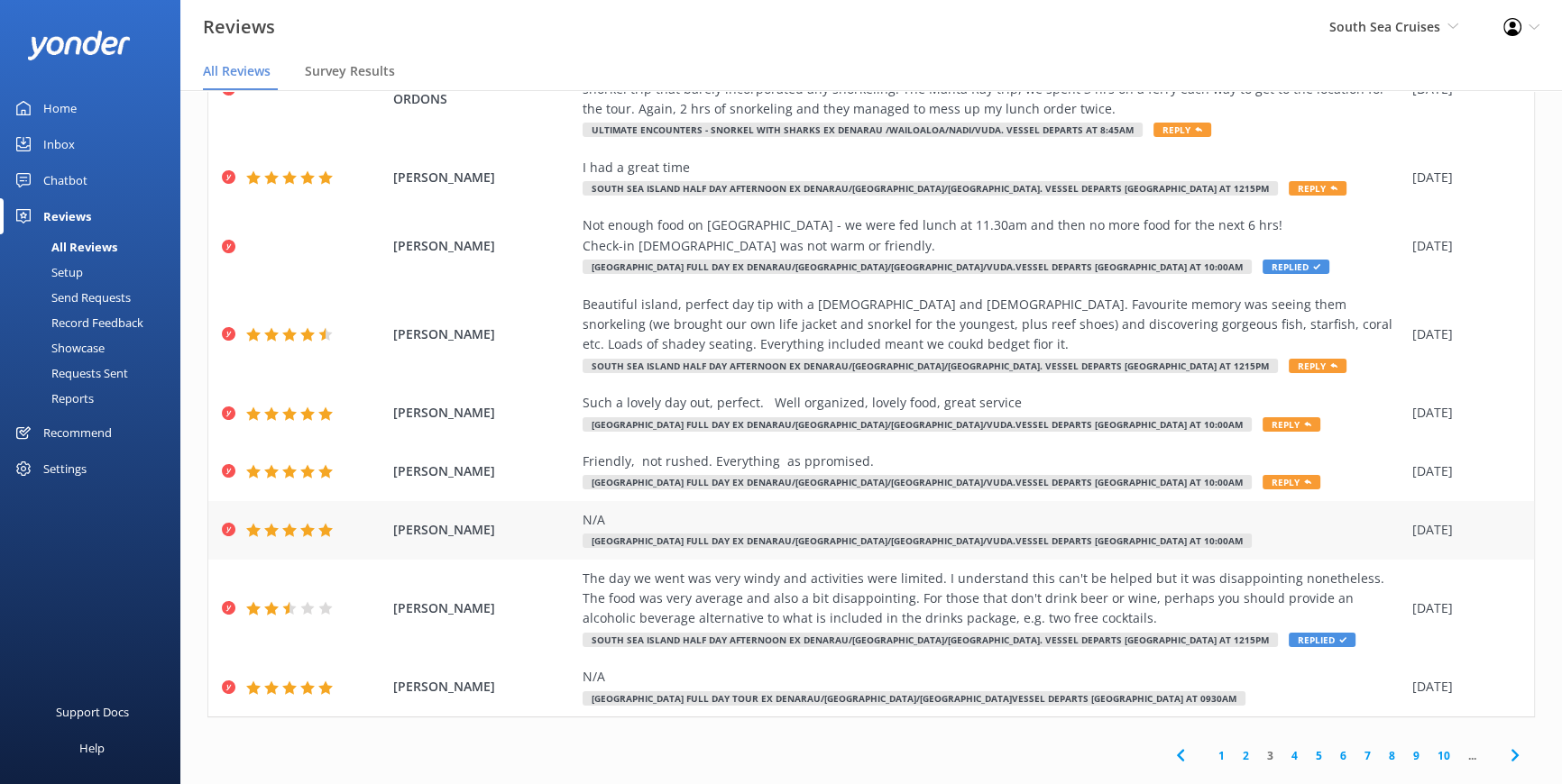
scroll to position [36, 0]
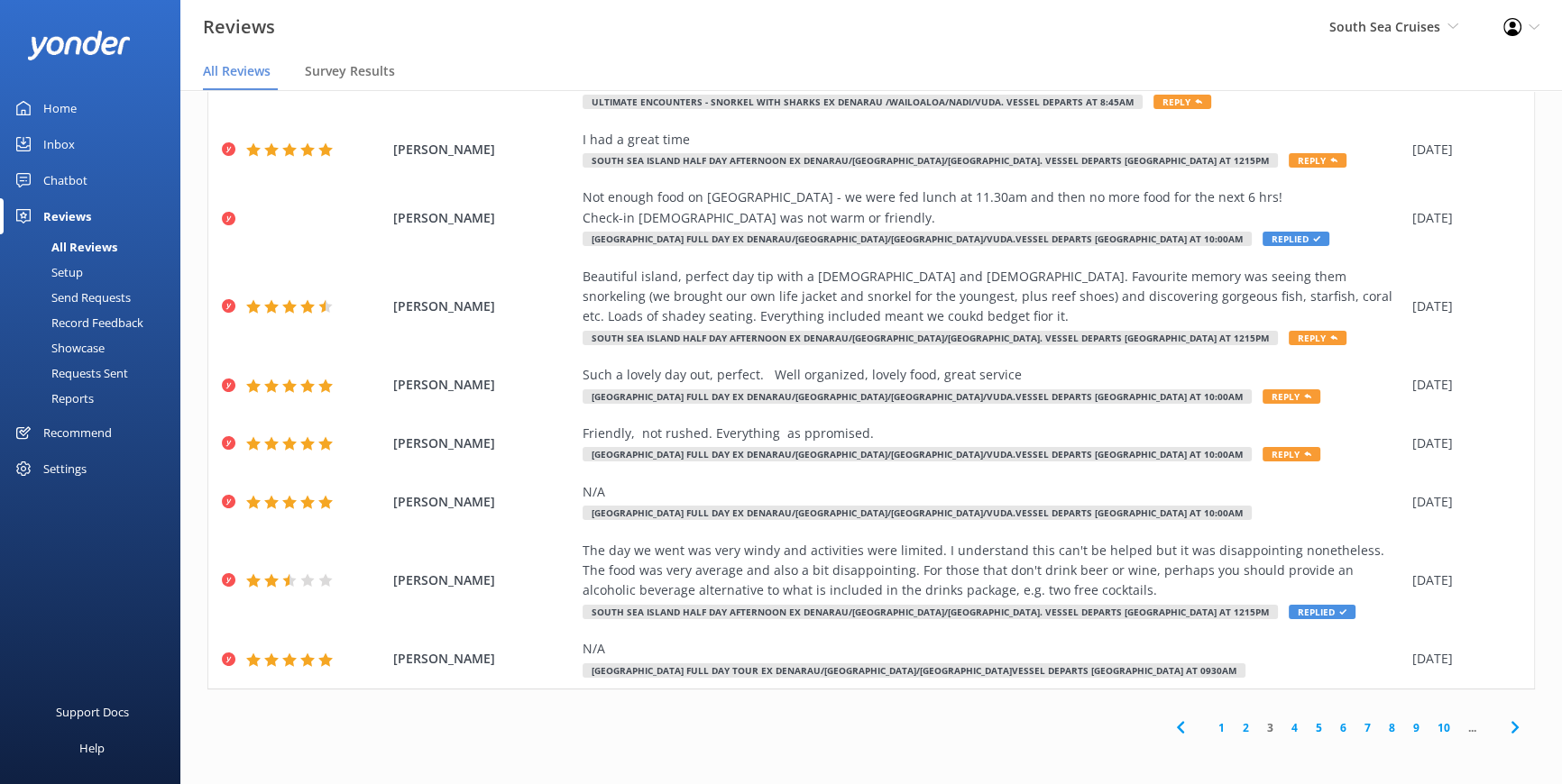
click at [1235, 729] on link "2" at bounding box center [1245, 728] width 25 height 17
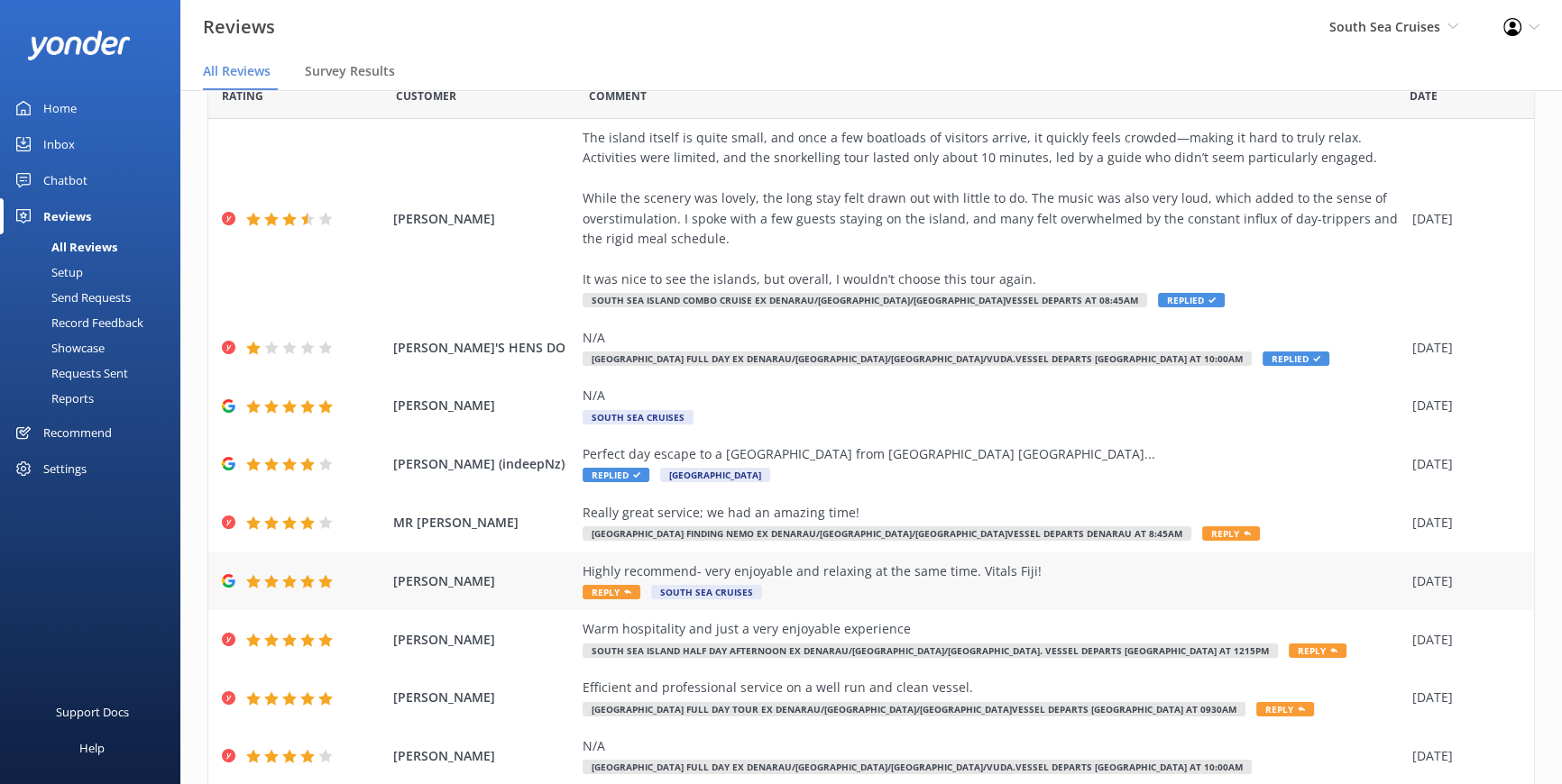
scroll to position [163, 0]
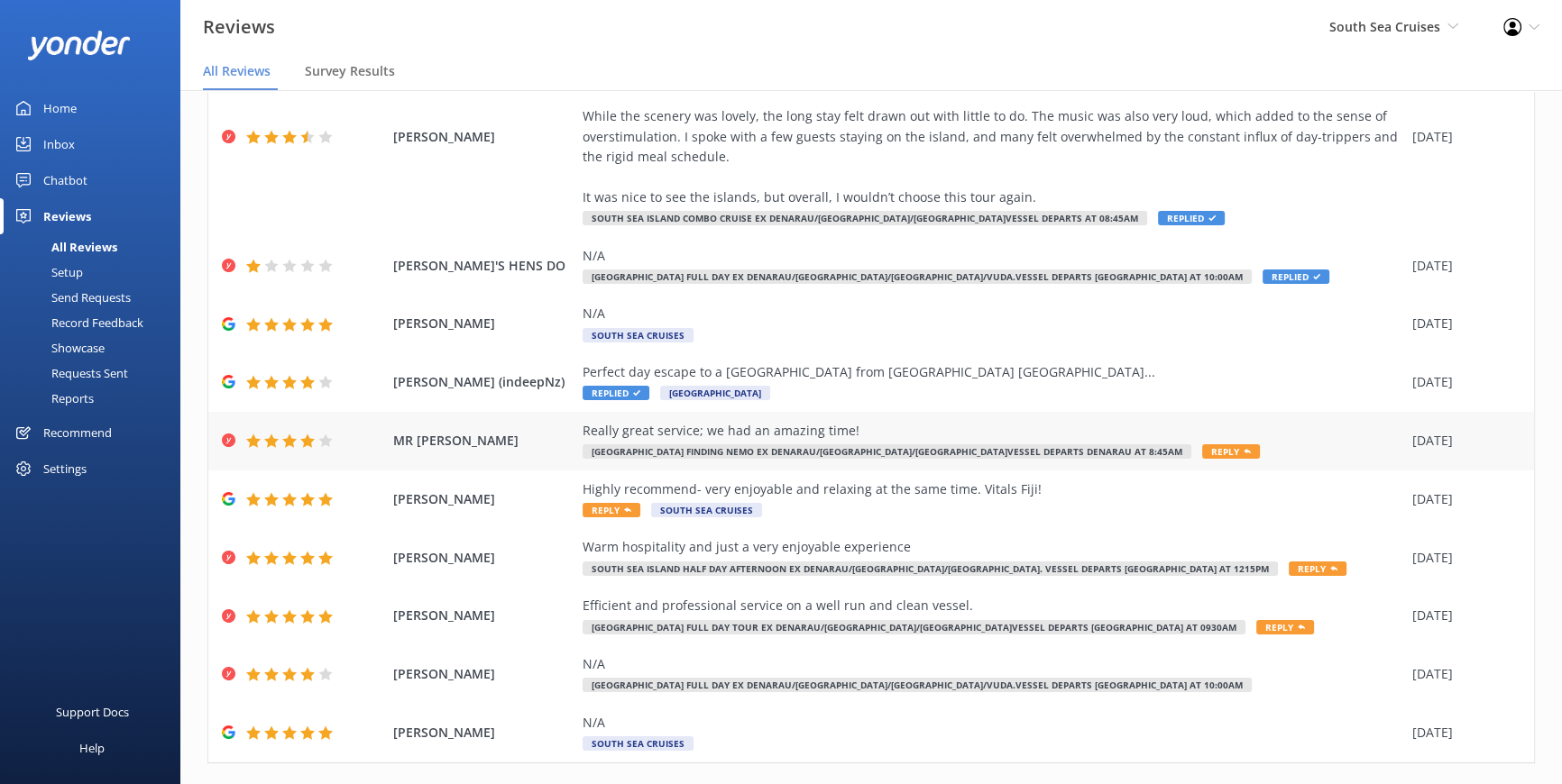
click at [1202, 446] on span "Reply" at bounding box center [1230, 452] width 57 height 15
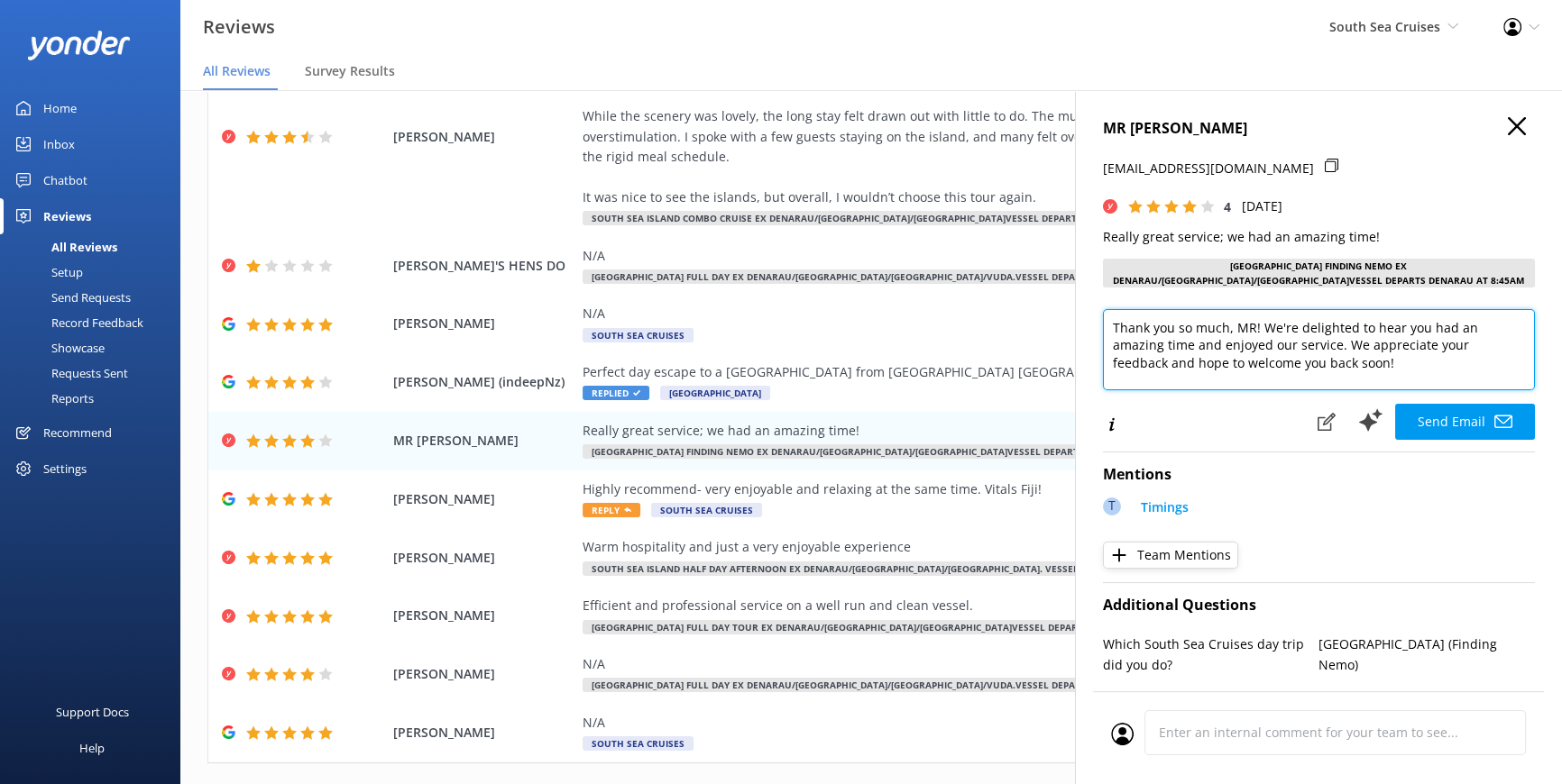
drag, startPoint x: 1234, startPoint y: 324, endPoint x: 1254, endPoint y: 327, distance: 20.2
click at [1254, 327] on textarea "Thank you so much, MR! We're delighted to hear you had an amazing time and enjo…" at bounding box center [1318, 349] width 432 height 81
type textarea "Thank you so much, [PERSON_NAME]! We're delighted to hear you had an amazing ti…"
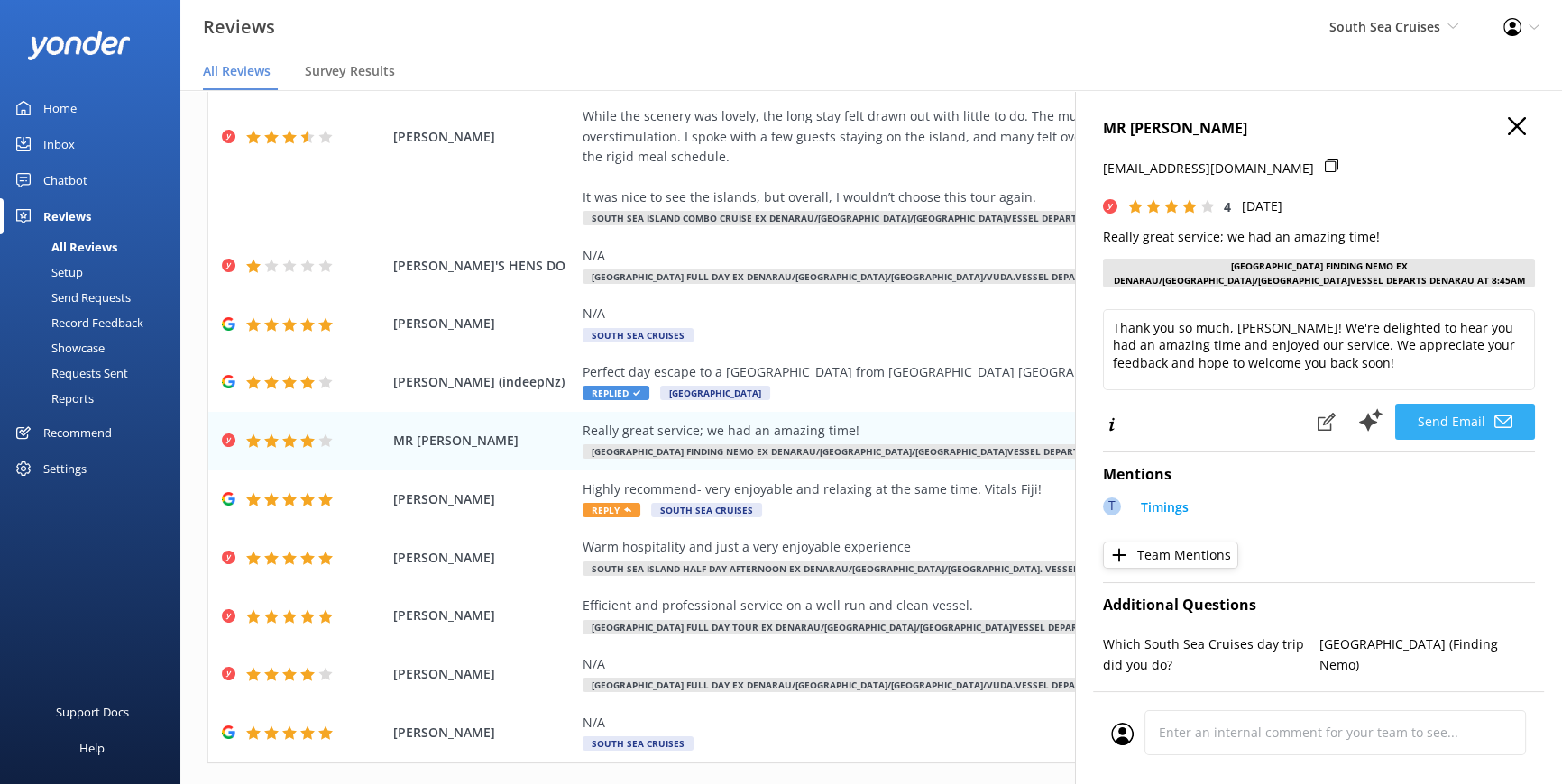
click at [1419, 420] on button "Send Email" at bounding box center [1465, 422] width 140 height 36
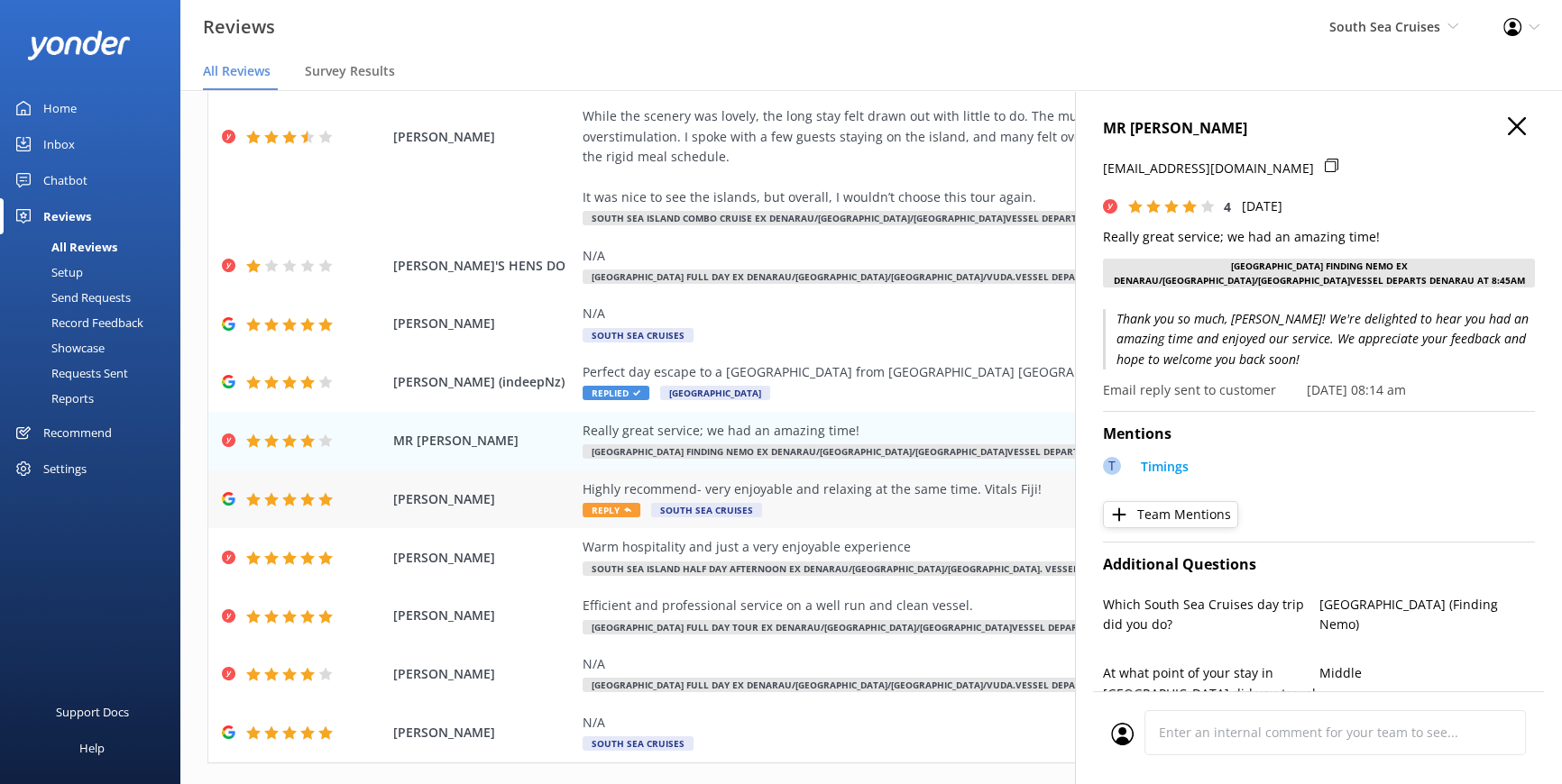
click at [595, 503] on span "Reply" at bounding box center [610, 510] width 57 height 15
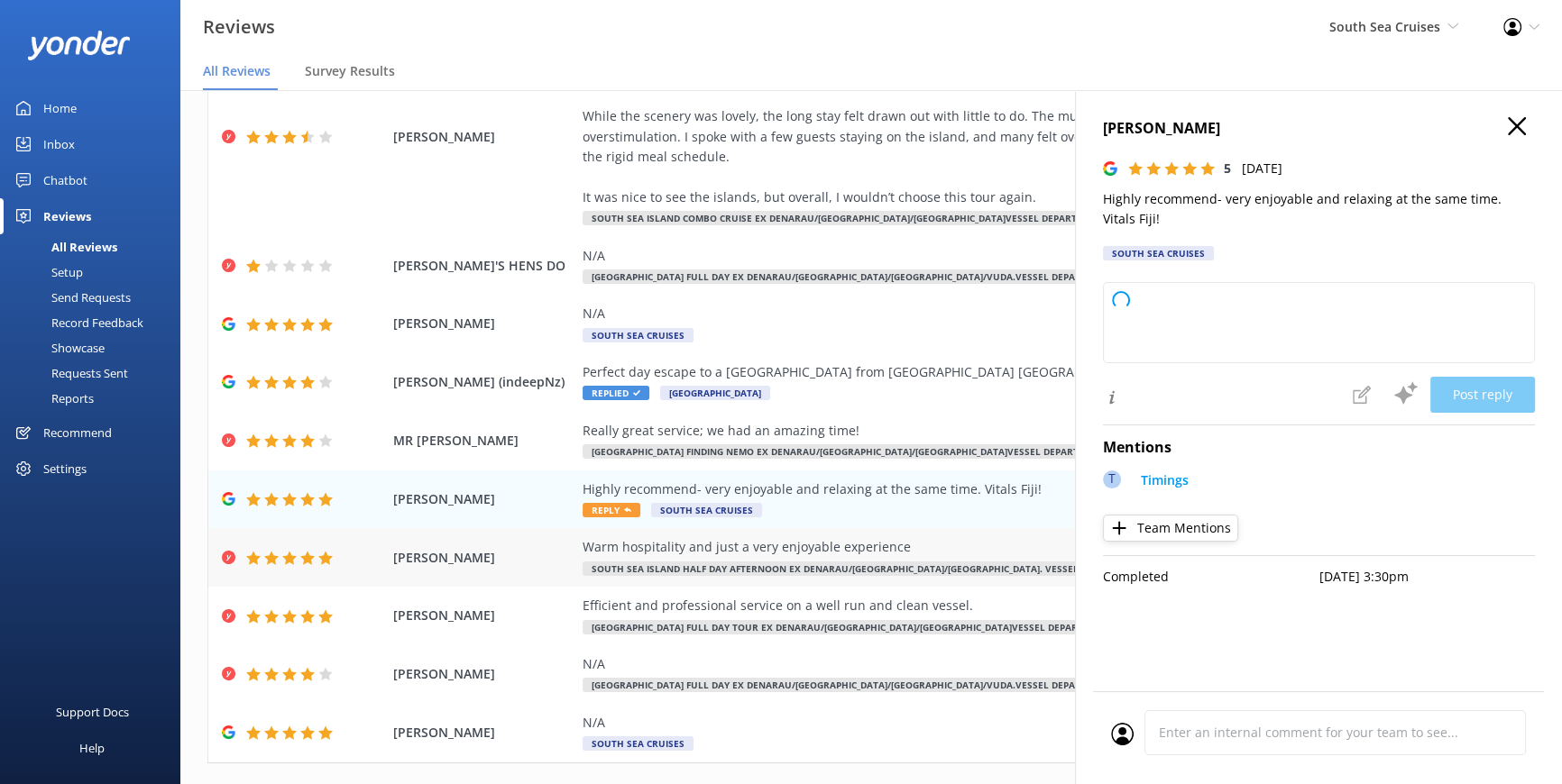
type textarea "Thank you so much for your wonderful feedback! We’re thrilled to hear you had s…"
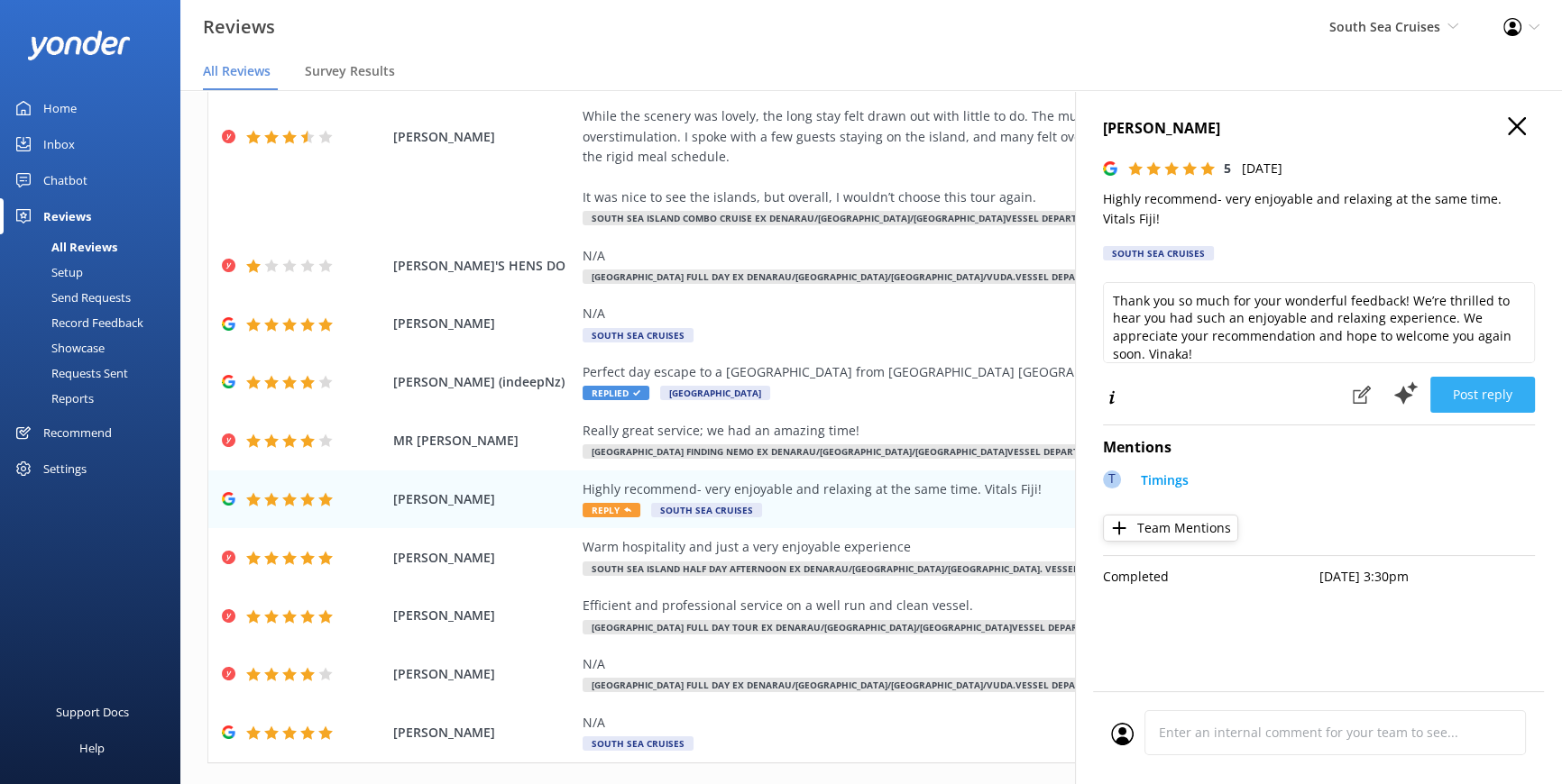
click at [1503, 377] on button "Post reply" at bounding box center [1482, 395] width 105 height 36
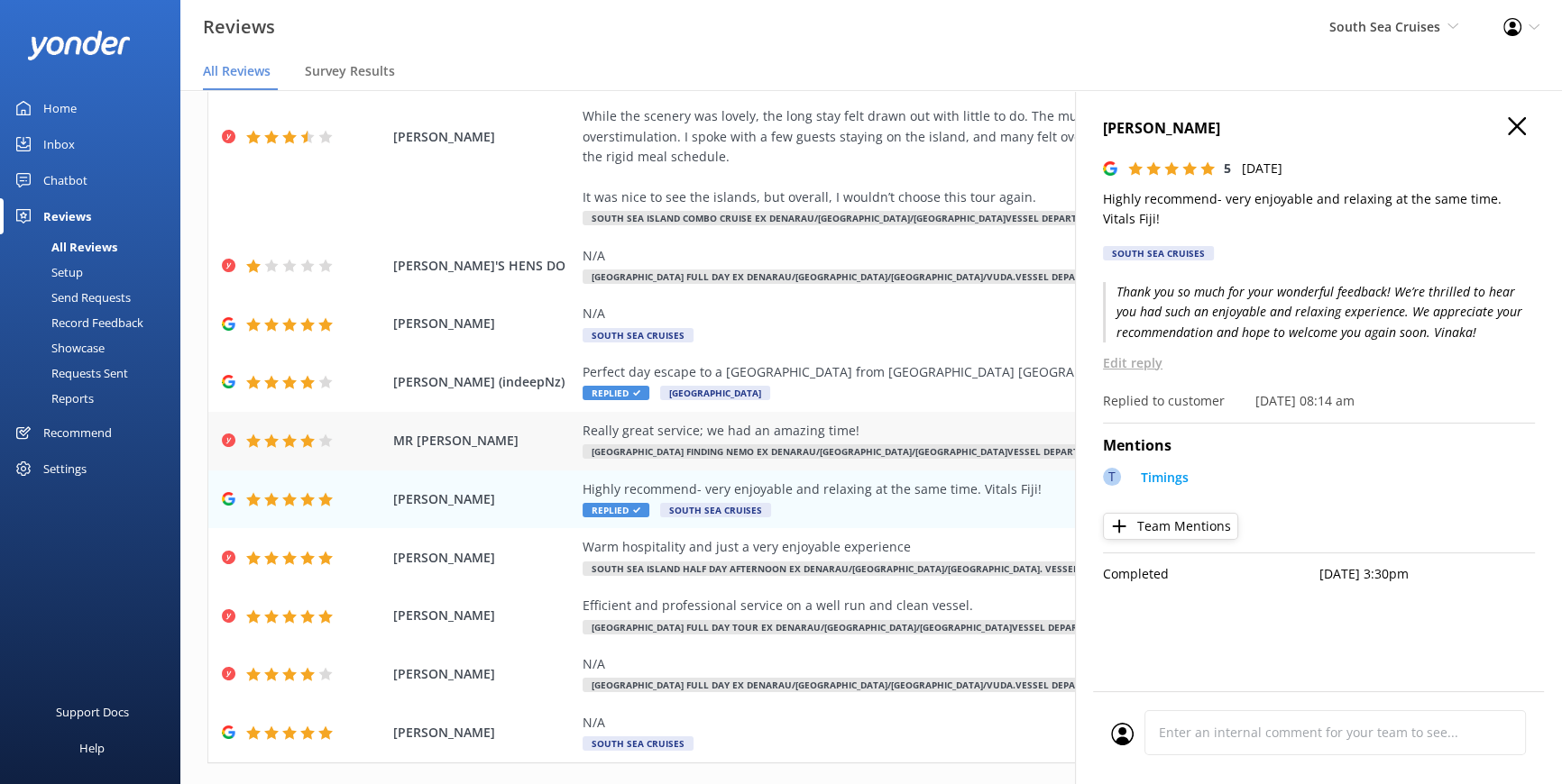
scroll to position [200, 0]
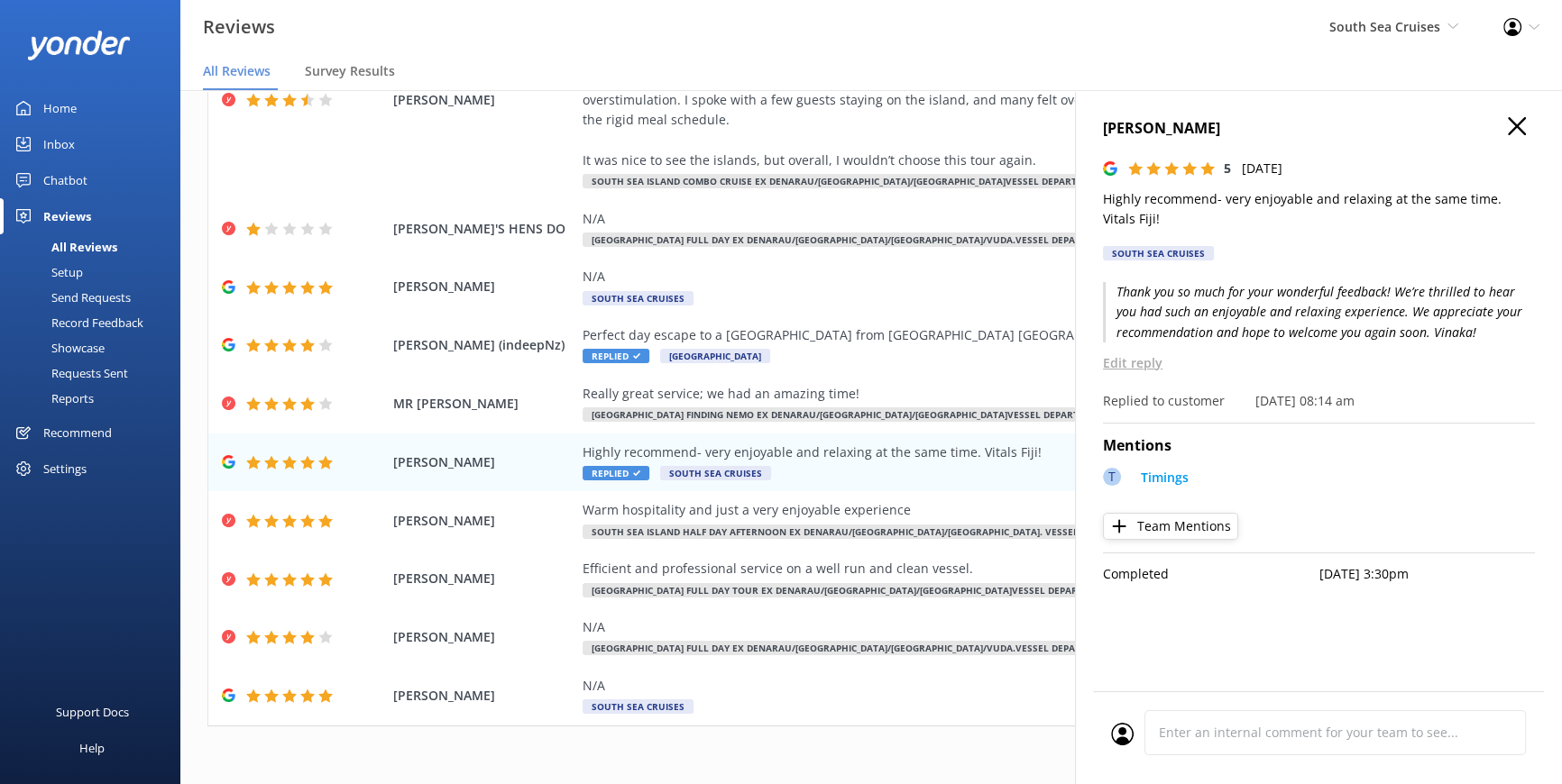
click at [1523, 128] on icon "button" at bounding box center [1517, 126] width 18 height 18
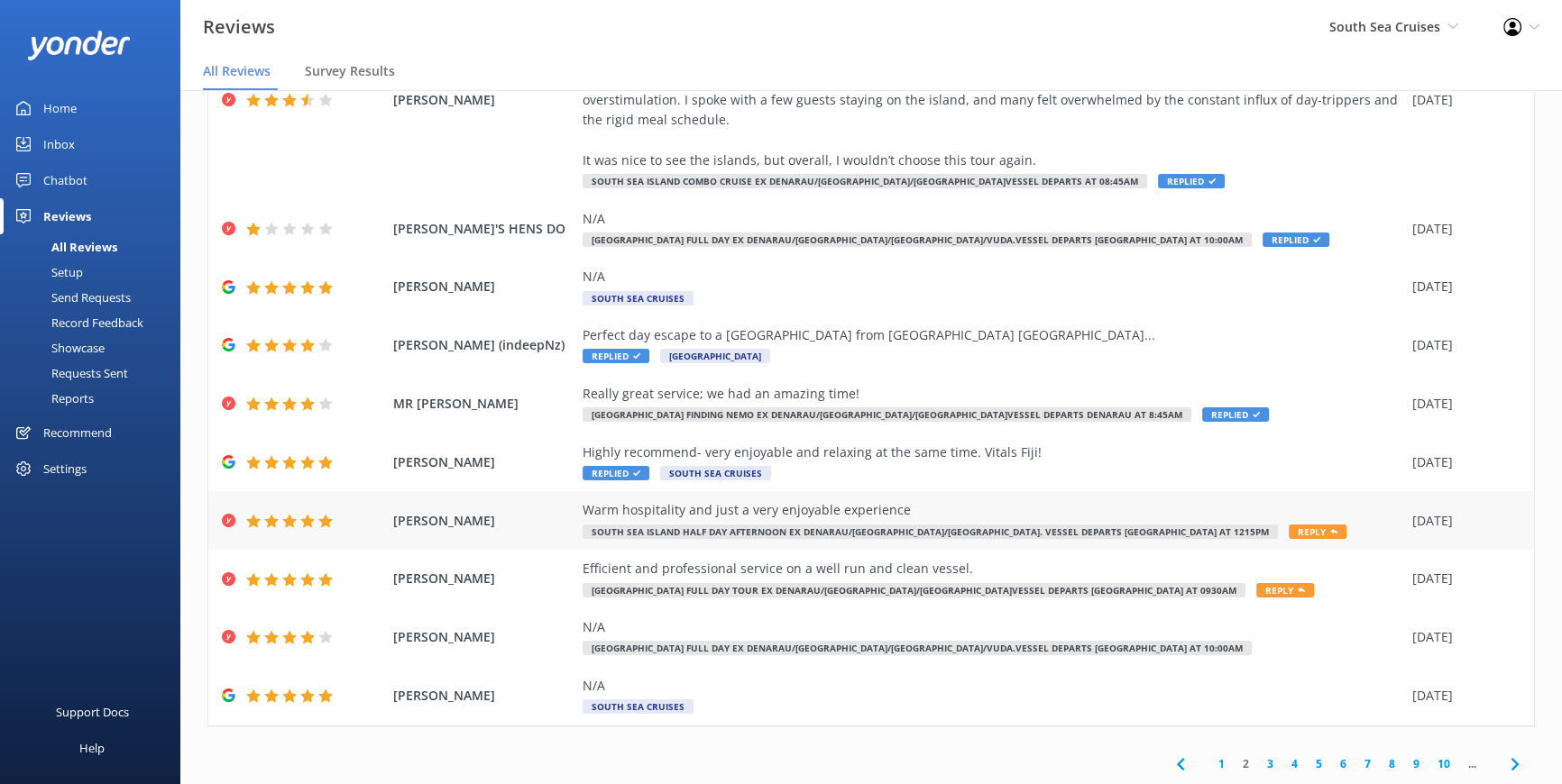
click at [1288, 531] on span "Reply" at bounding box center [1316, 532] width 57 height 15
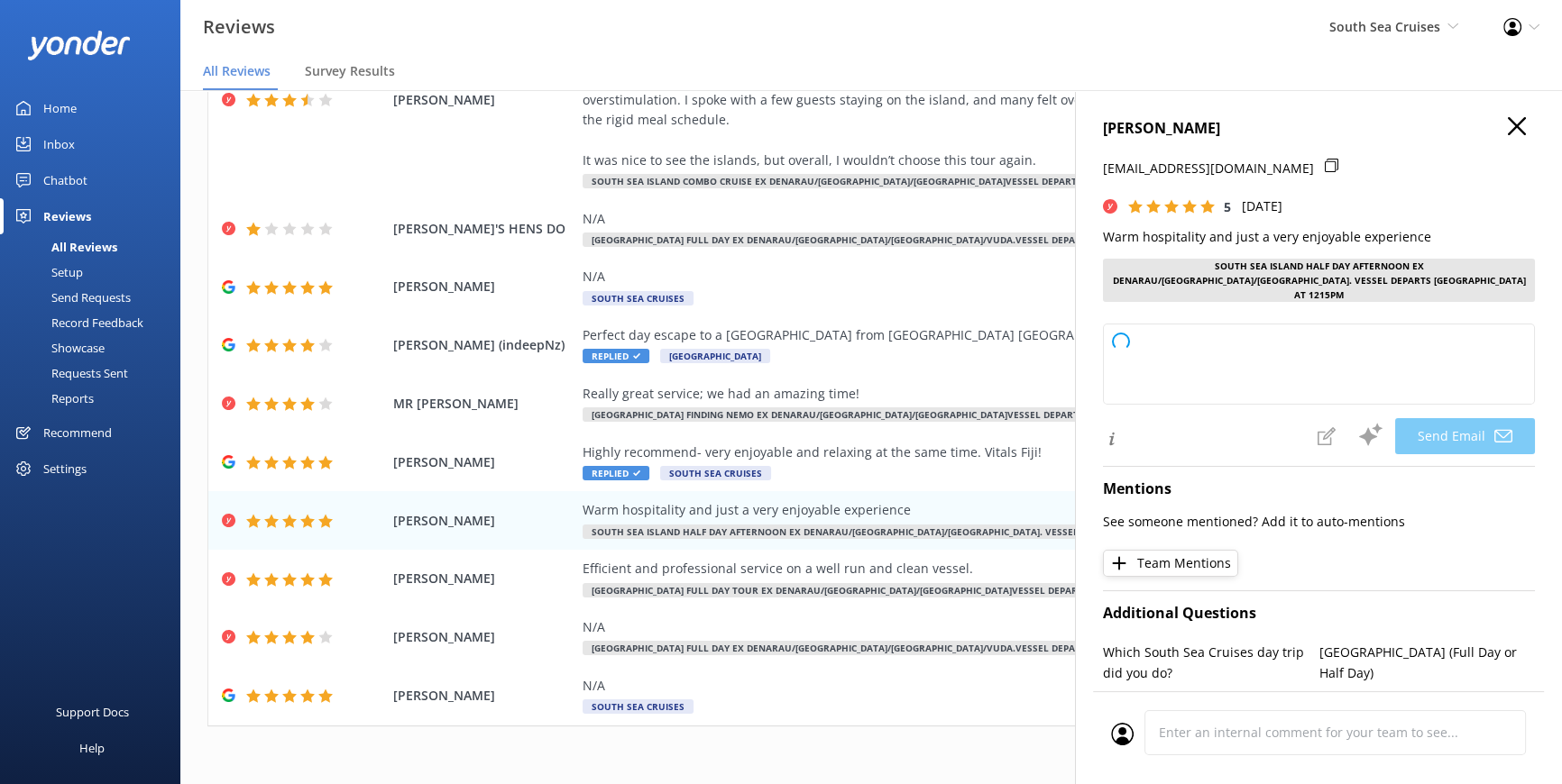
type textarea "Thank you so much, [PERSON_NAME]! We're delighted to hear you enjoyed your expe…"
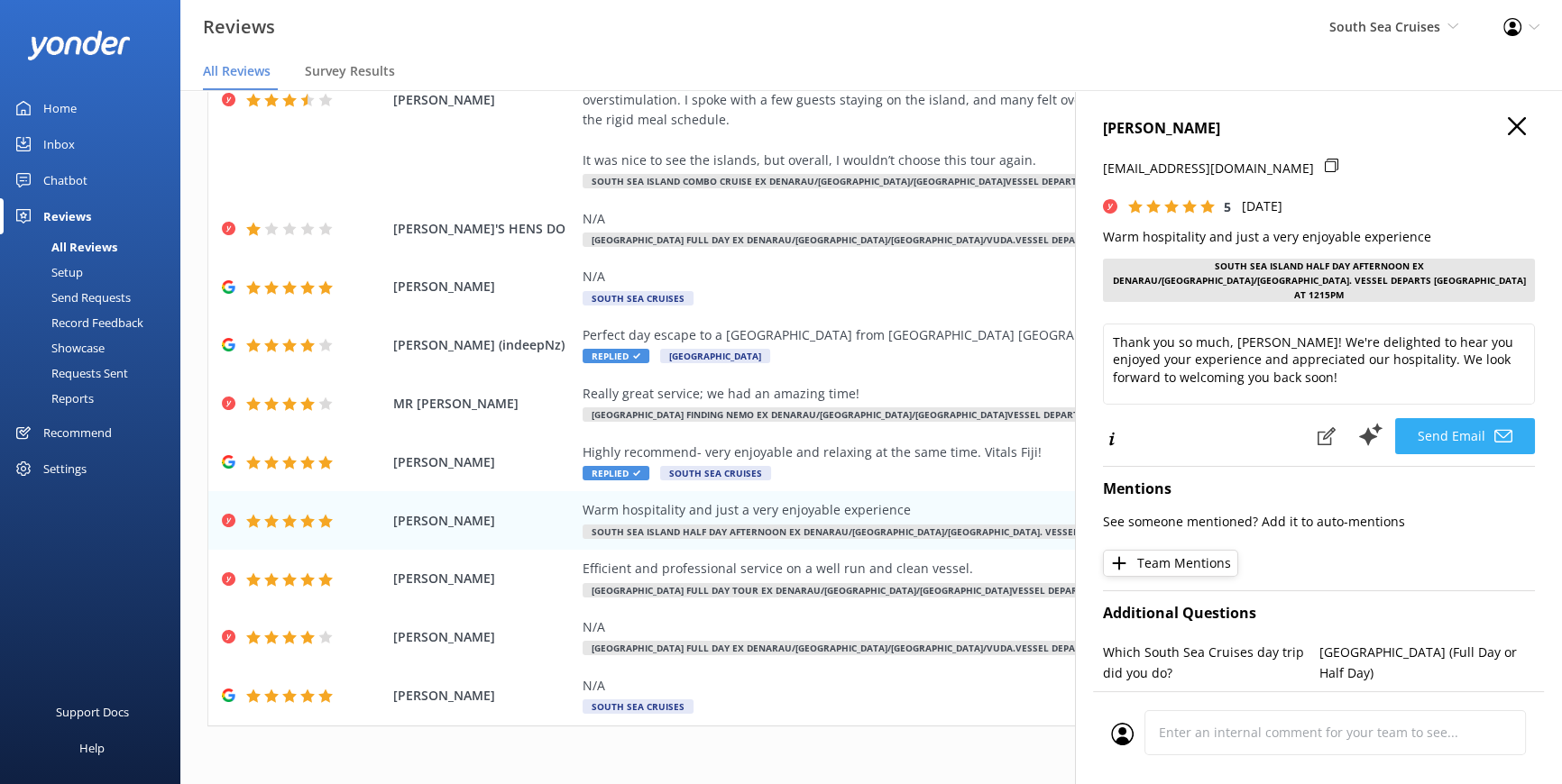
click at [1436, 421] on button "Send Email" at bounding box center [1465, 437] width 140 height 36
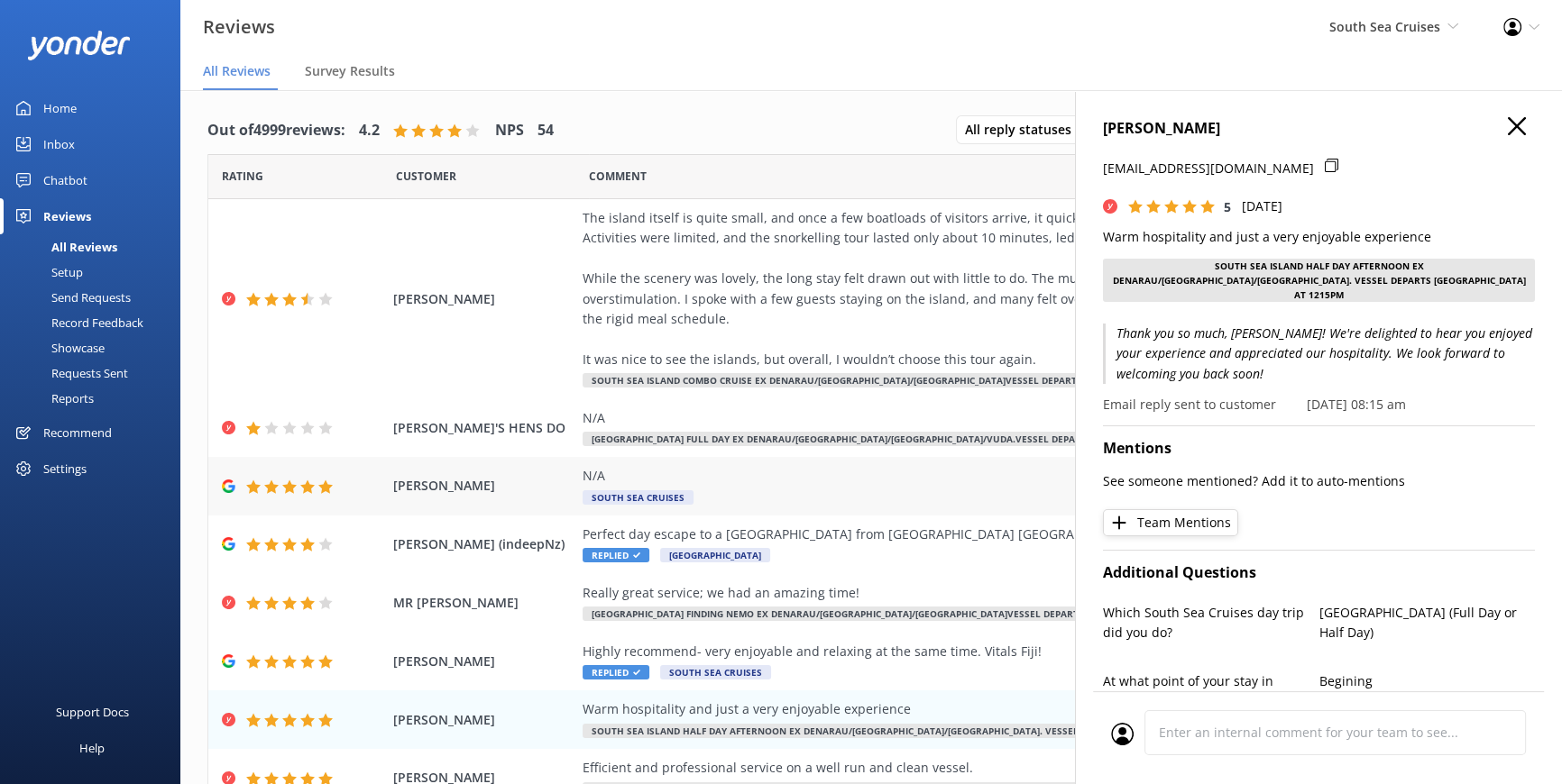
scroll to position [0, 0]
click at [743, 279] on div "The island itself is quite small, and once a few boatloads of visitors arrive, …" at bounding box center [993, 289] width 821 height 161
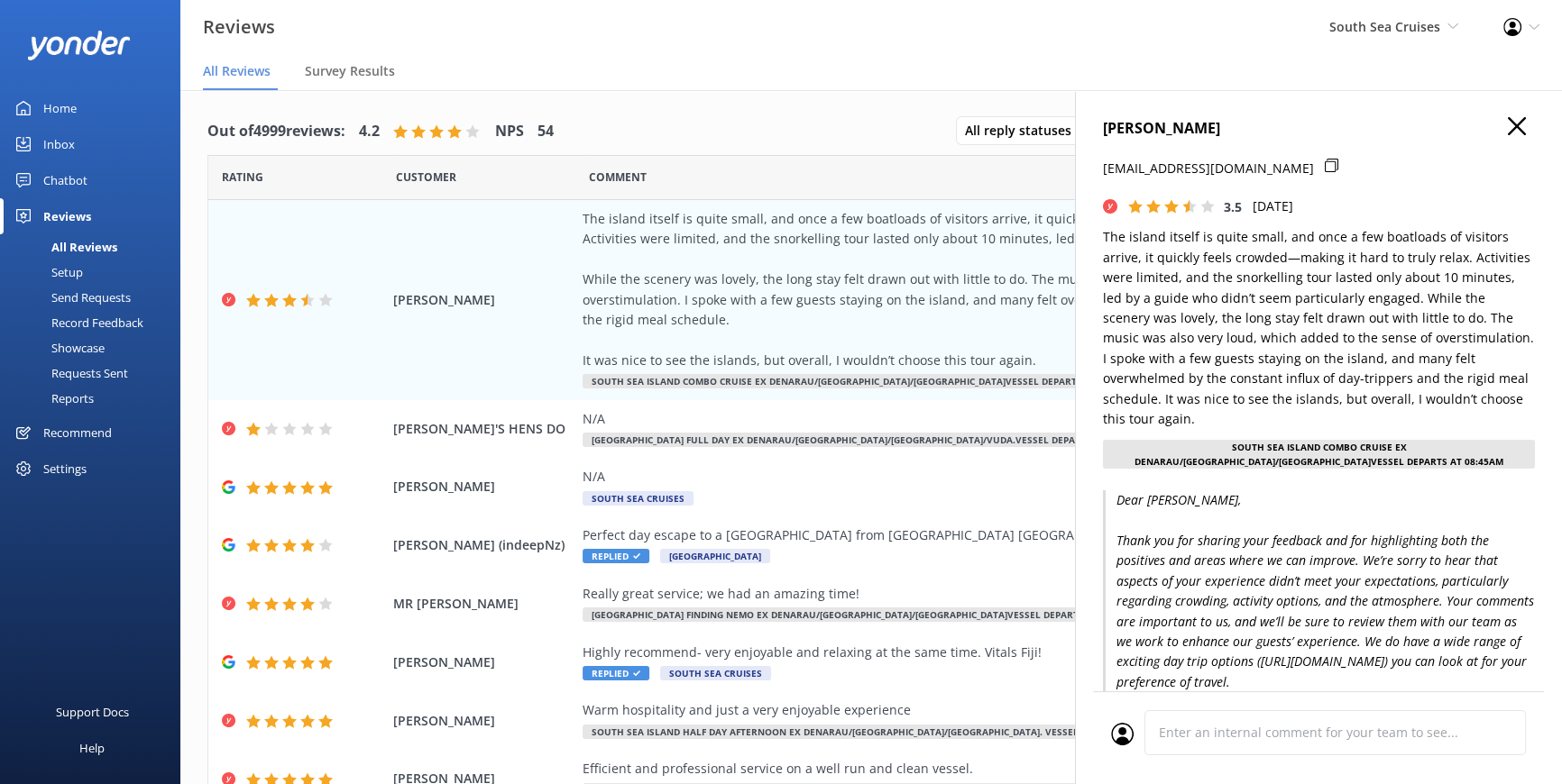
click at [1507, 136] on button "button" at bounding box center [1517, 127] width 18 height 20
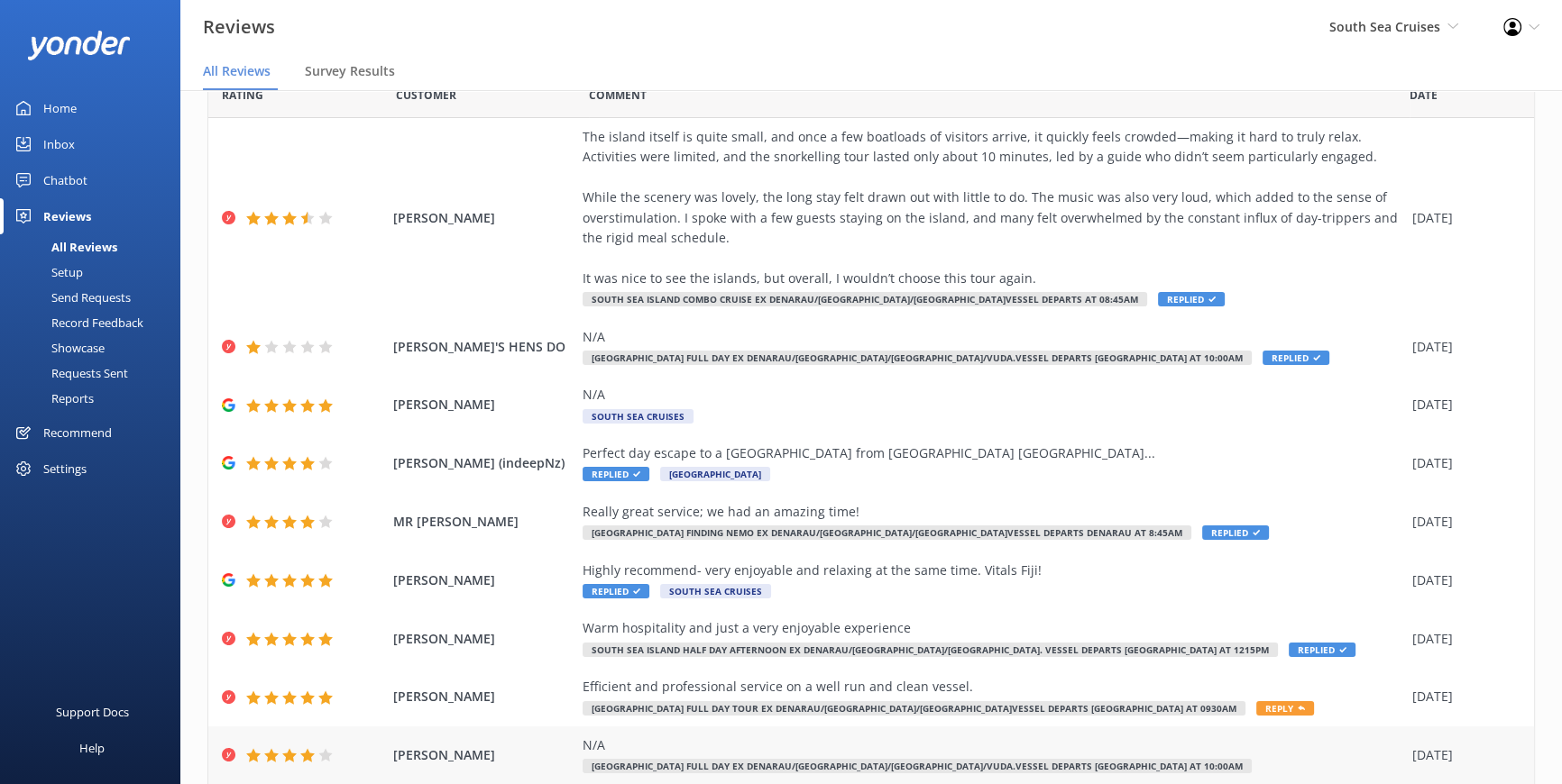
scroll to position [200, 0]
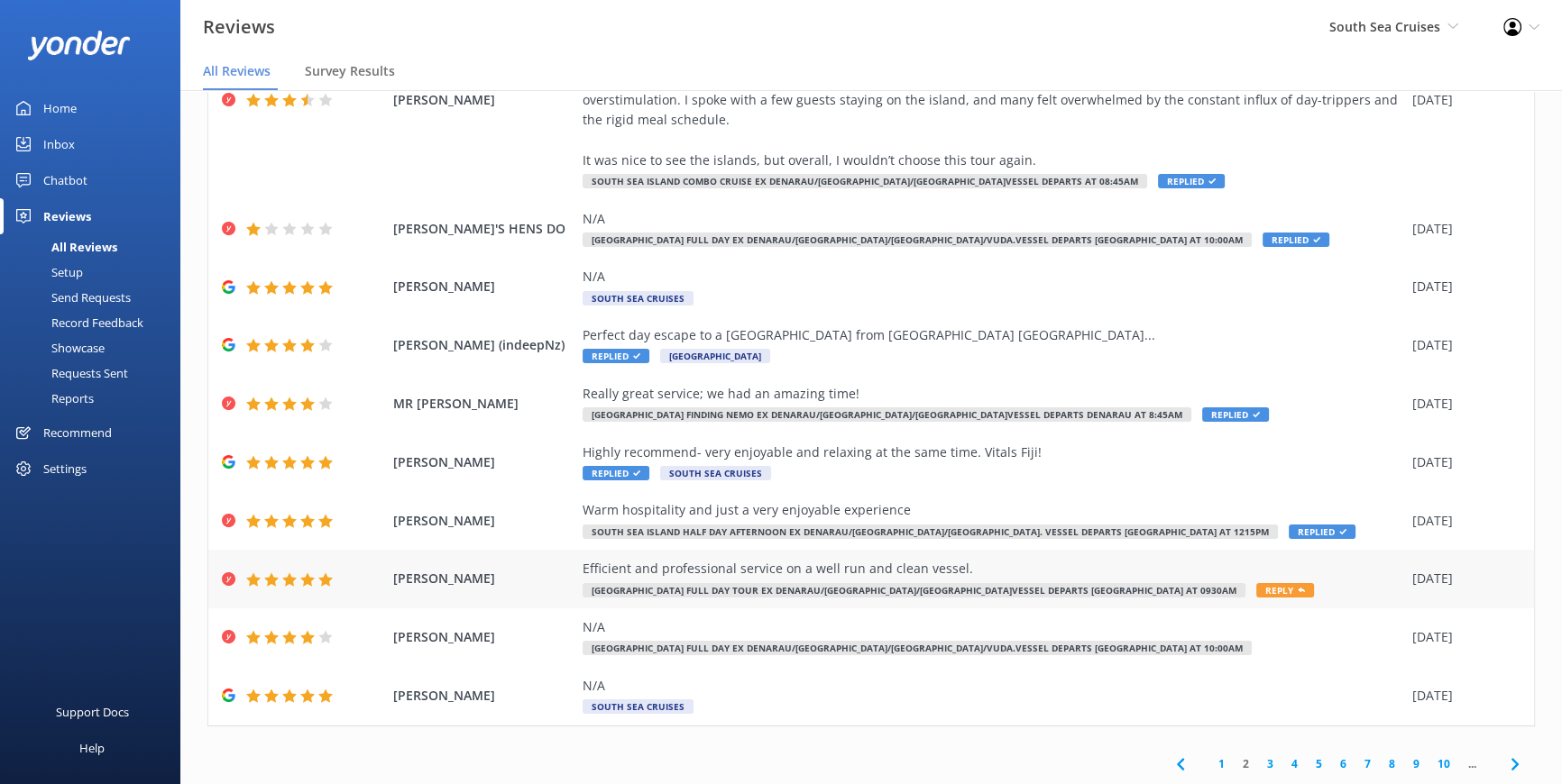
click at [1122, 599] on div "[PERSON_NAME] Efficient and professional service on a well run and clean vessel…" at bounding box center [871, 579] width 1325 height 58
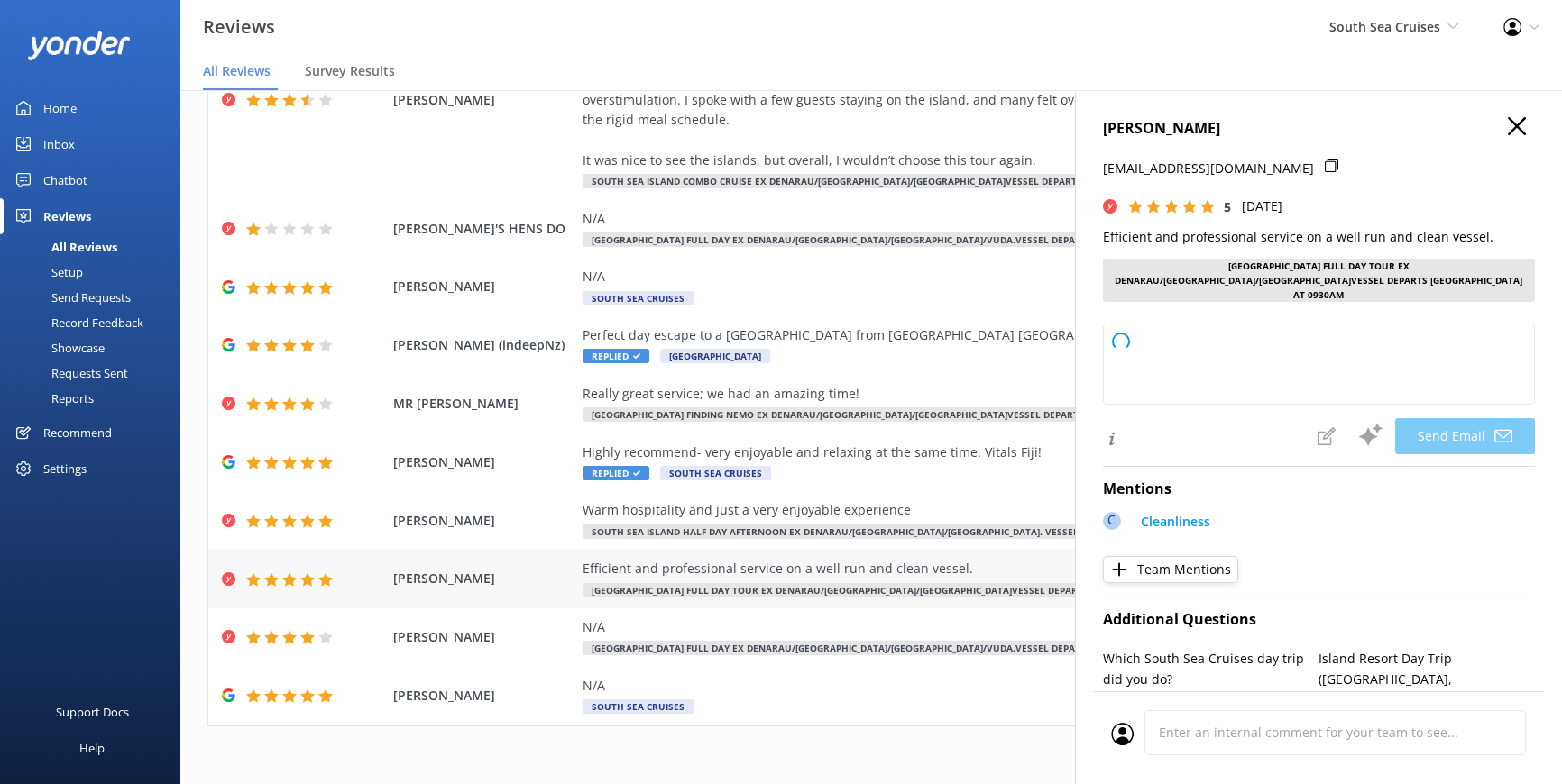
type textarea "Thank you so much for your kind words, [PERSON_NAME]! We're delighted to hear y…"
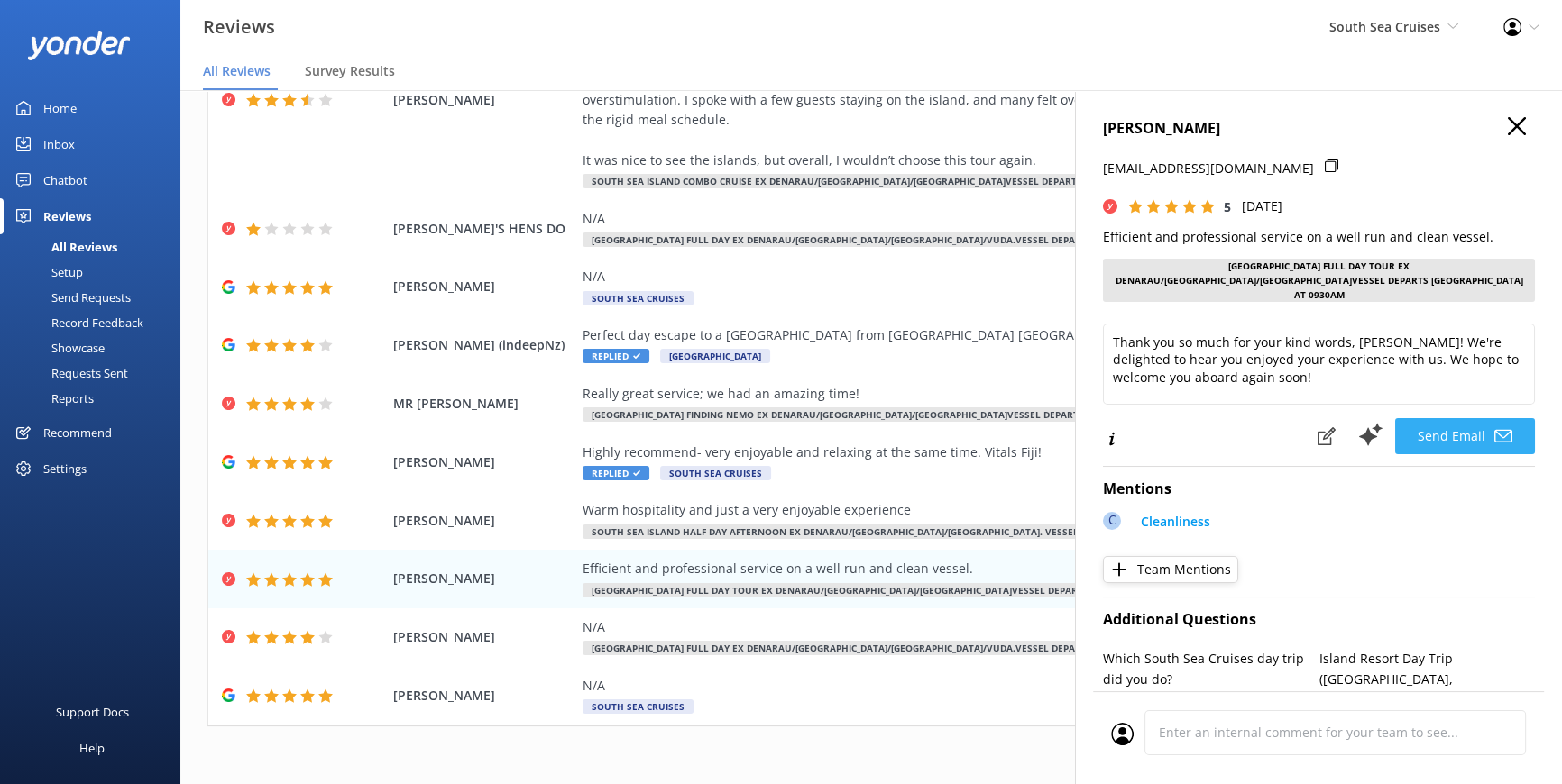
click at [1406, 427] on button "Send Email" at bounding box center [1465, 437] width 140 height 36
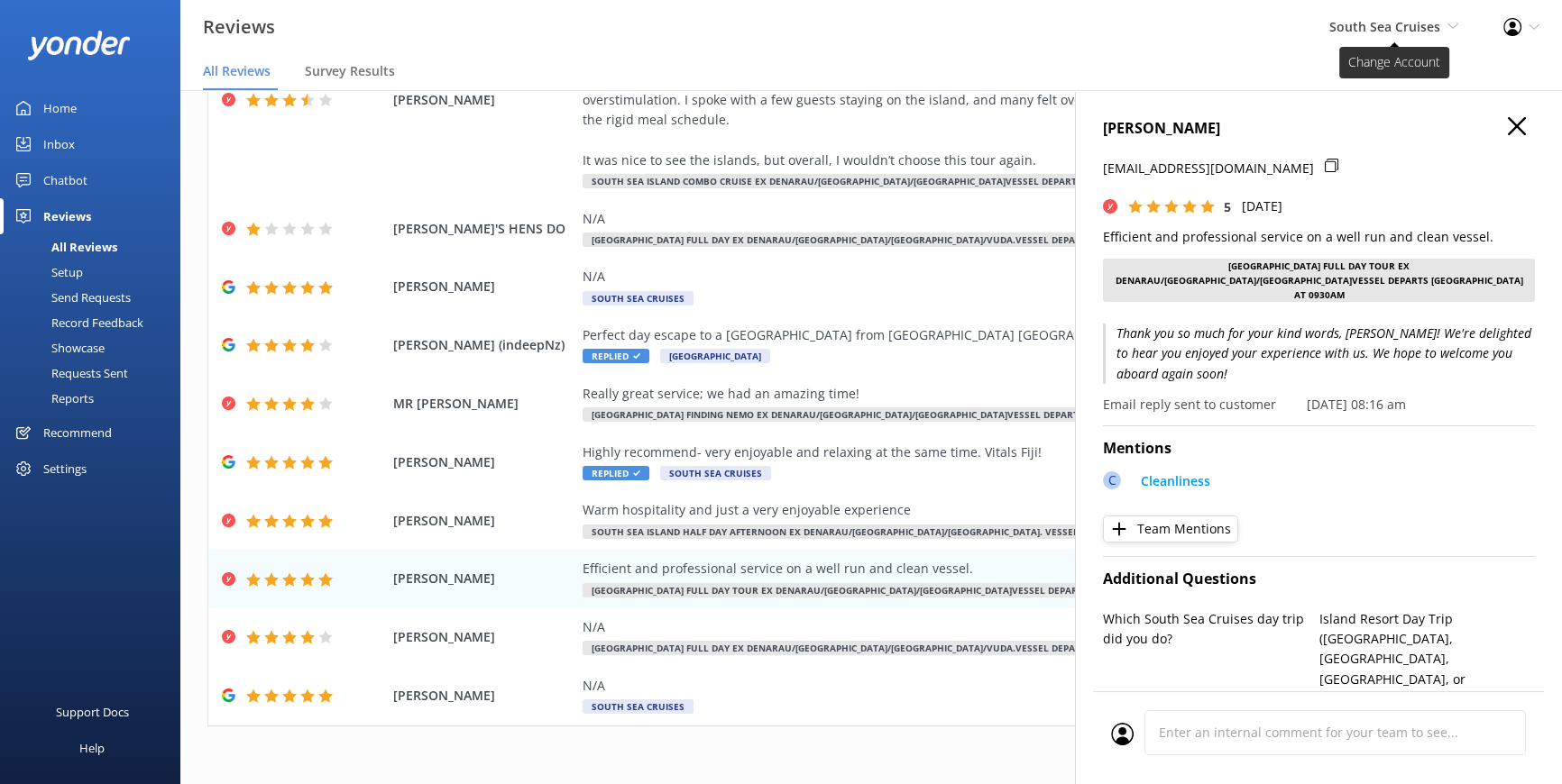
click at [1442, 27] on span "South Sea Cruises South Sea Cruises Pte Ltd South Sea Cruises South Sea Sailing…" at bounding box center [1394, 27] width 129 height 20
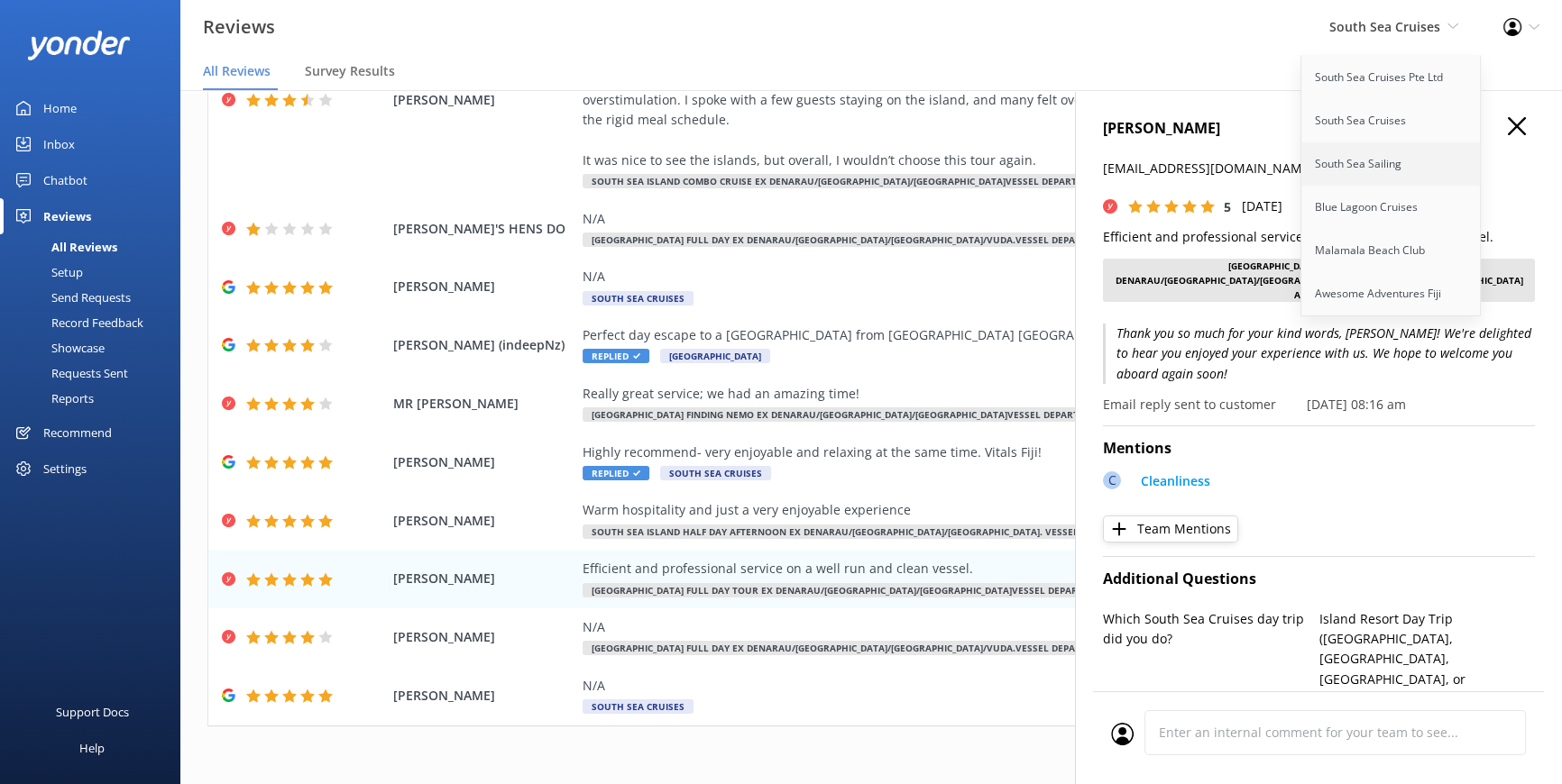
click at [1362, 169] on link "South Sea Sailing" at bounding box center [1391, 165] width 180 height 44
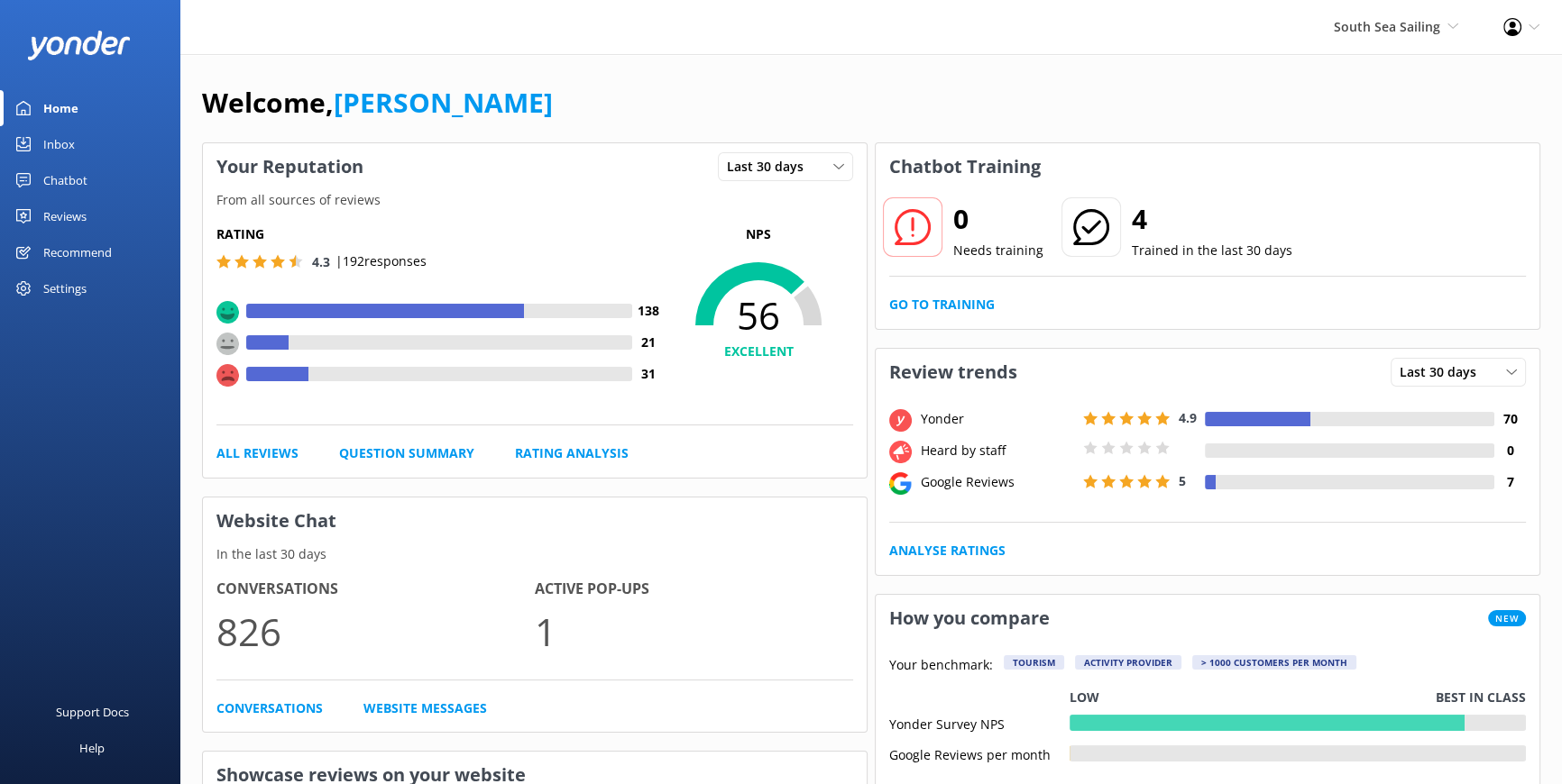
click at [70, 211] on div "Reviews" at bounding box center [66, 216] width 44 height 36
